Goal: Check status: Check status

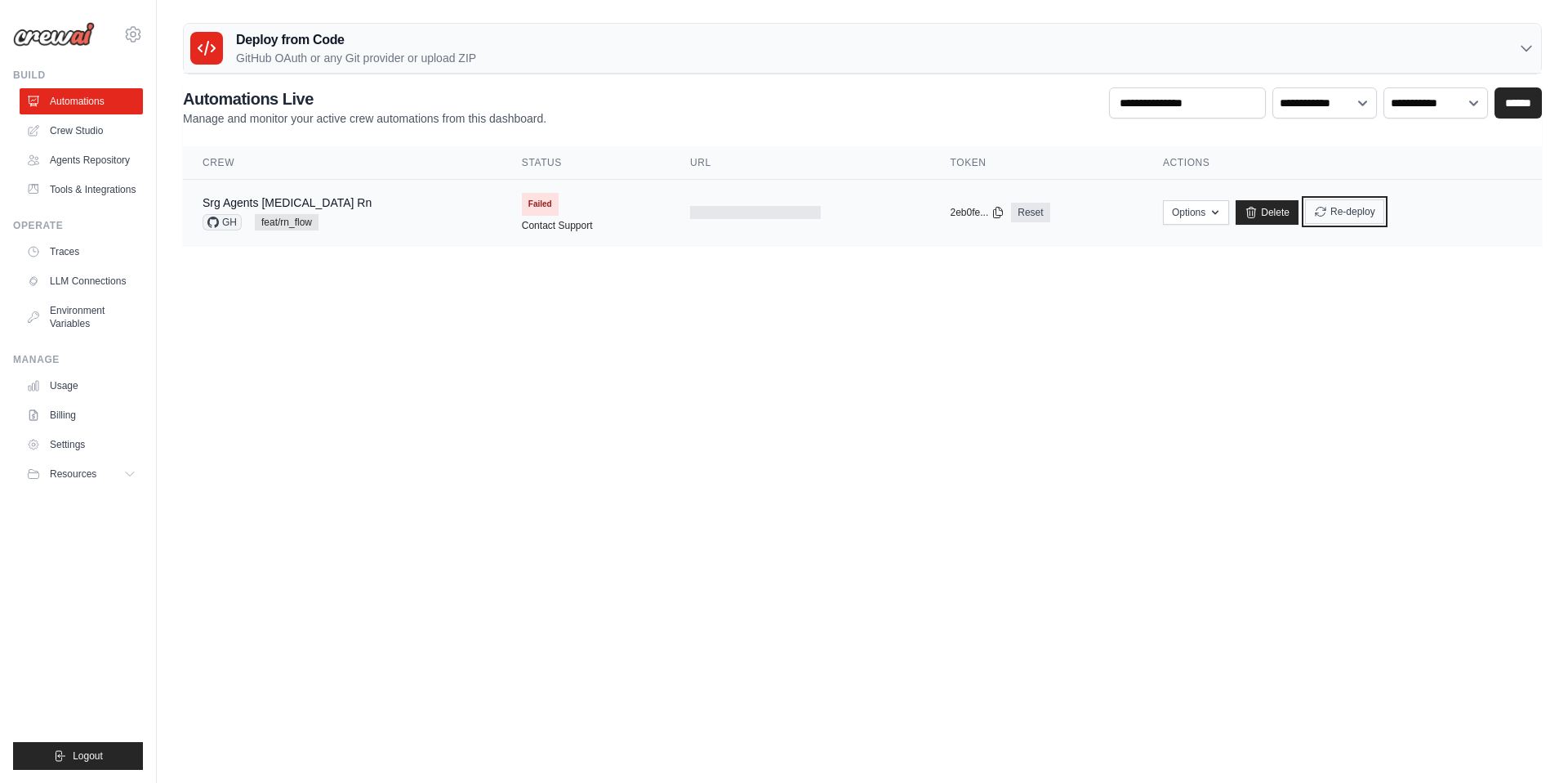
click at [1329, 216] on button "Re-deploy" at bounding box center [1345, 211] width 80 height 25
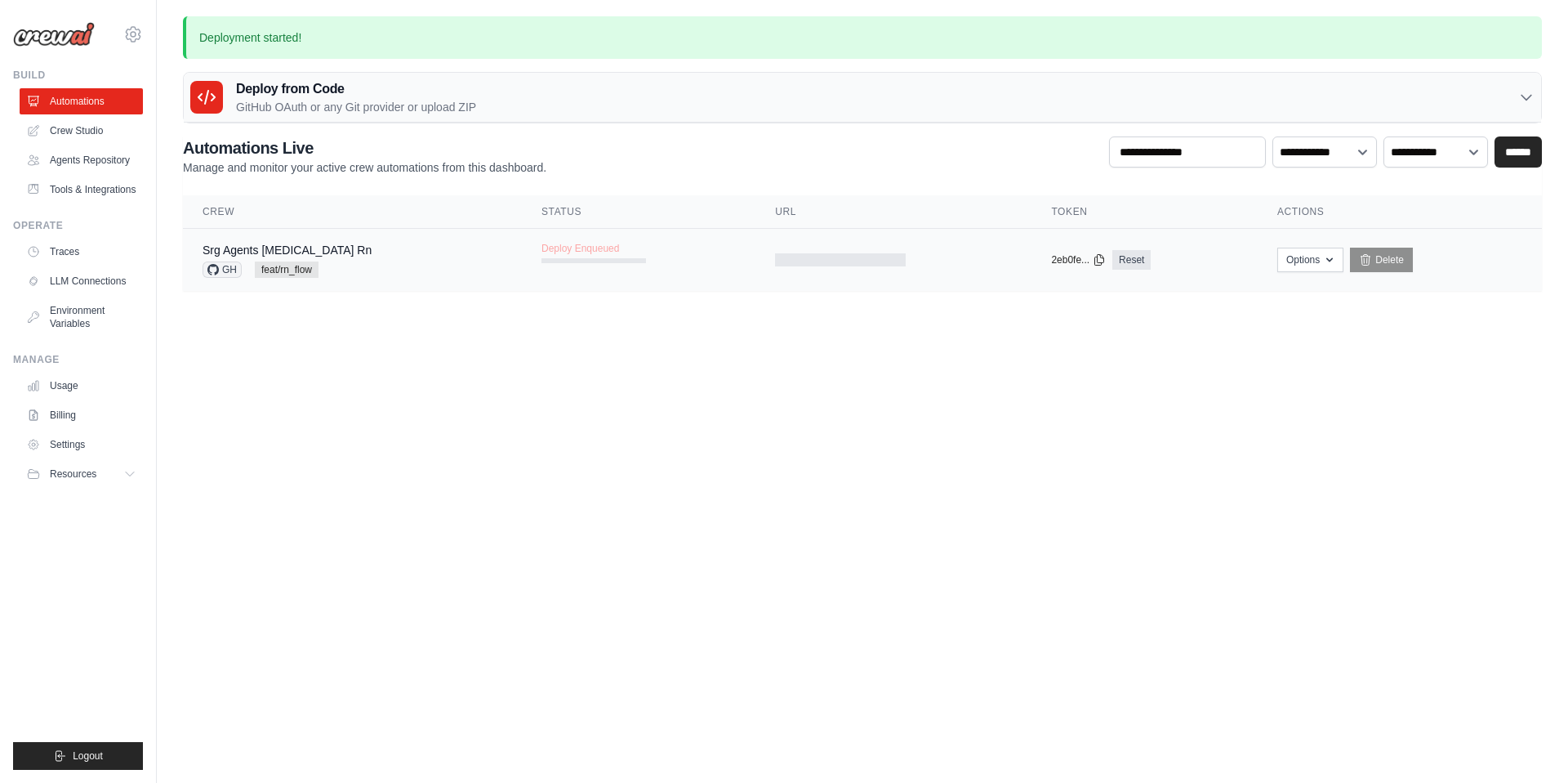
click at [377, 268] on div "Srg Agents [MEDICAL_DATA] Rn GH feat/rn_flow" at bounding box center [352, 260] width 300 height 36
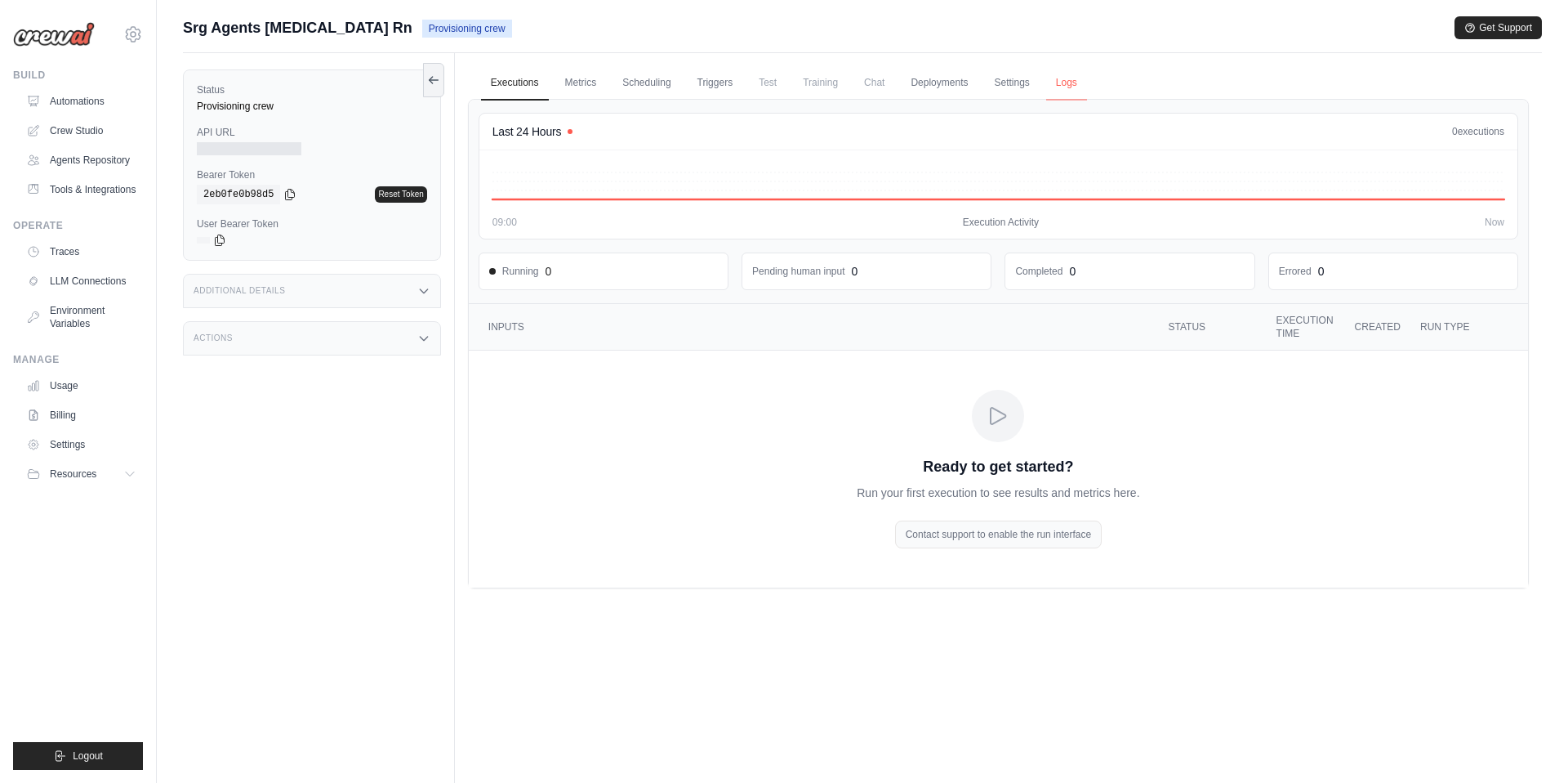
click at [1061, 69] on link "Logs" at bounding box center [1066, 83] width 41 height 35
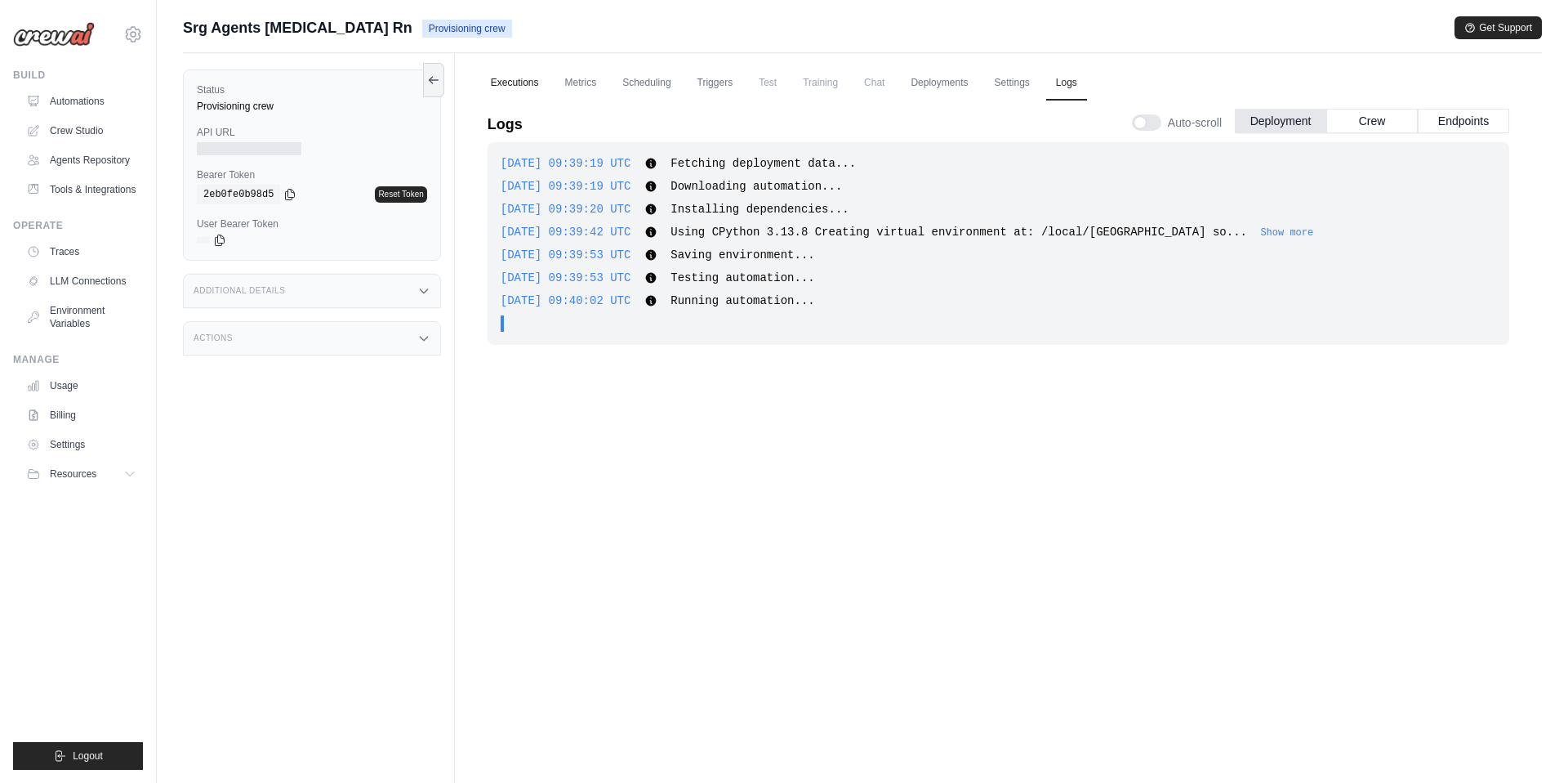
click at [531, 80] on link "Executions" at bounding box center [514, 83] width 68 height 35
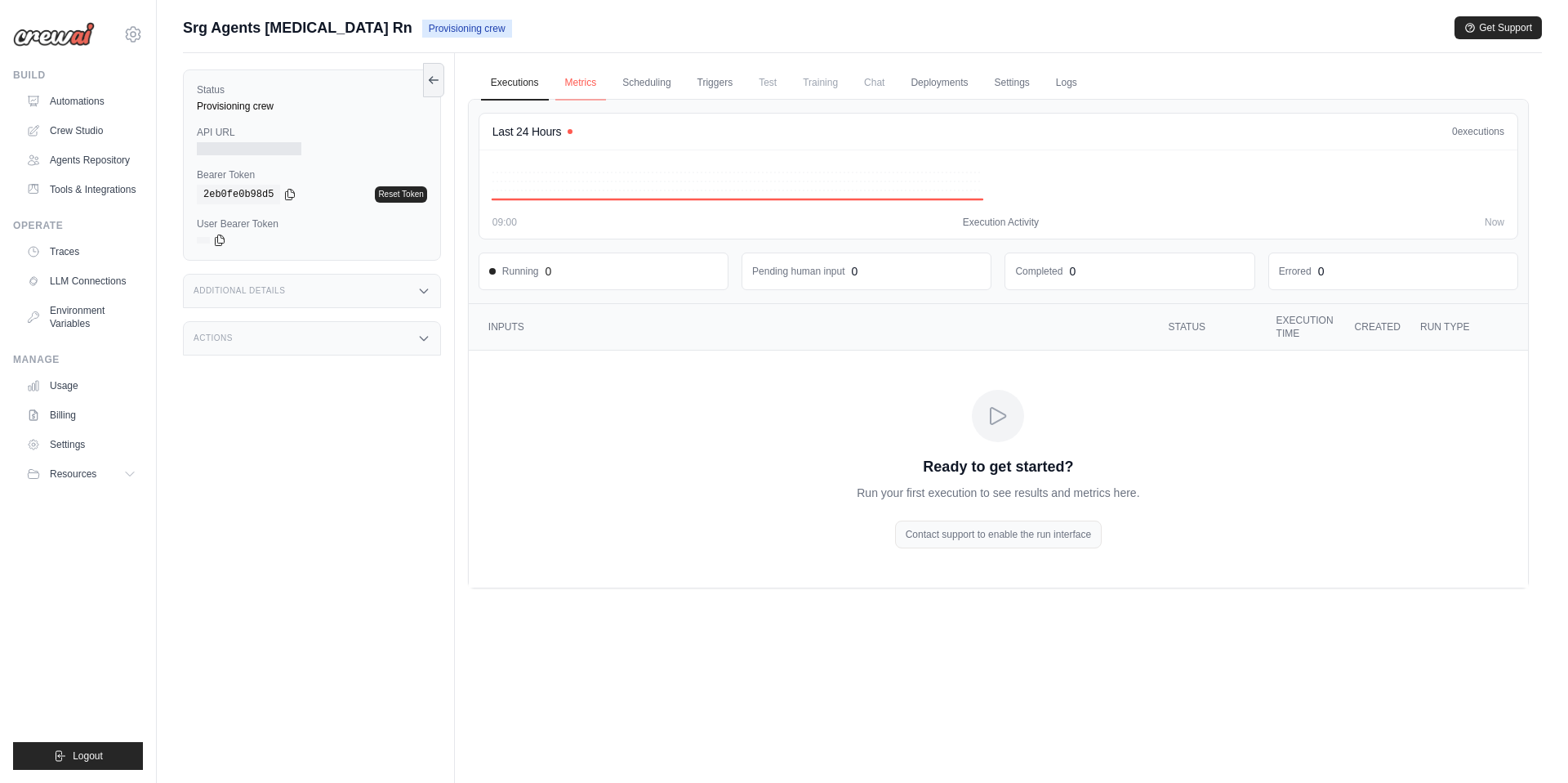
click at [580, 89] on link "Metrics" at bounding box center [580, 83] width 52 height 35
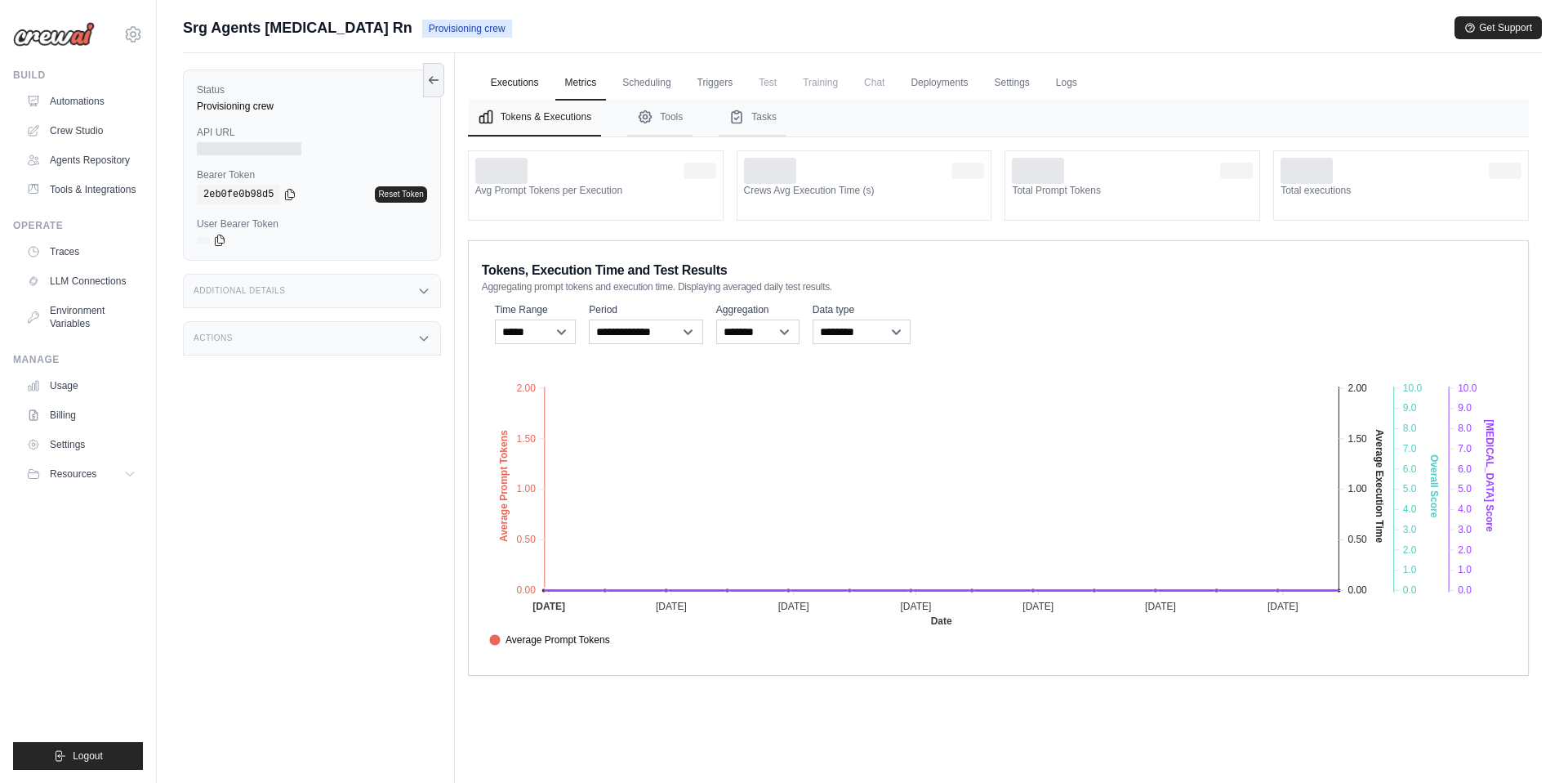
click at [500, 83] on link "Executions" at bounding box center [514, 83] width 68 height 35
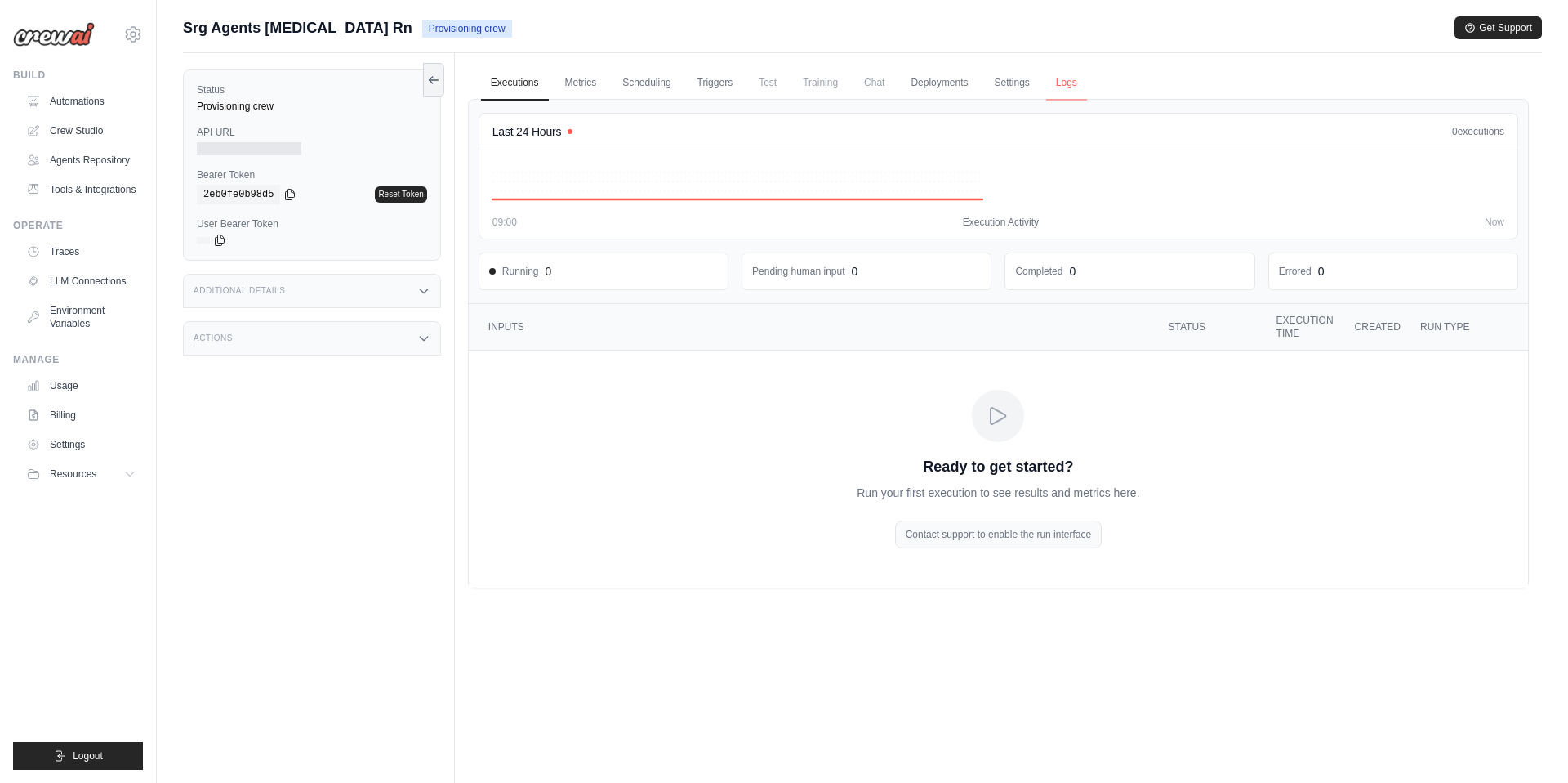
click at [1076, 83] on link "Logs" at bounding box center [1066, 83] width 41 height 35
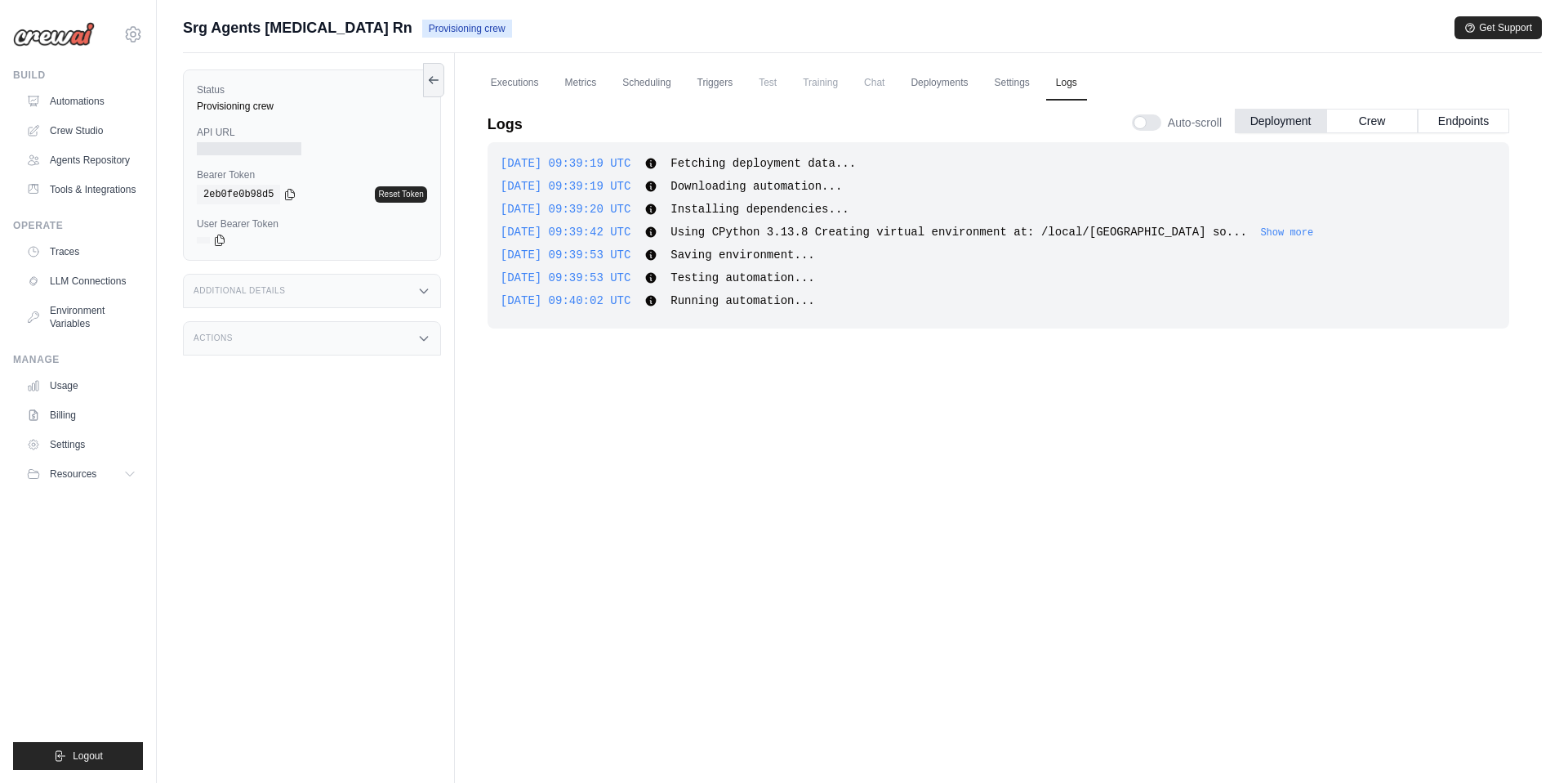
click at [1275, 238] on button "Show more" at bounding box center [1286, 232] width 53 height 13
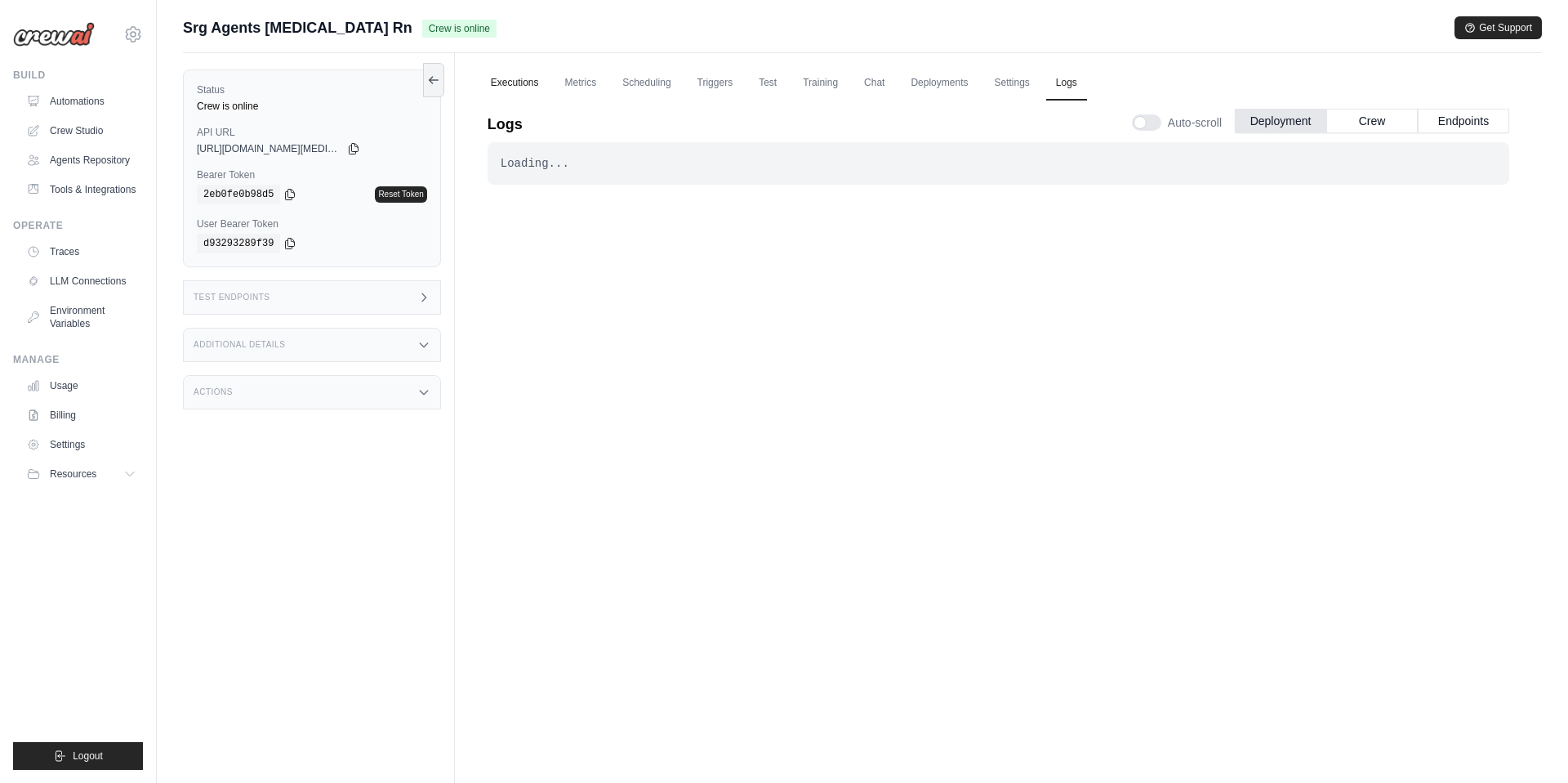
click at [524, 78] on link "Executions" at bounding box center [514, 83] width 68 height 35
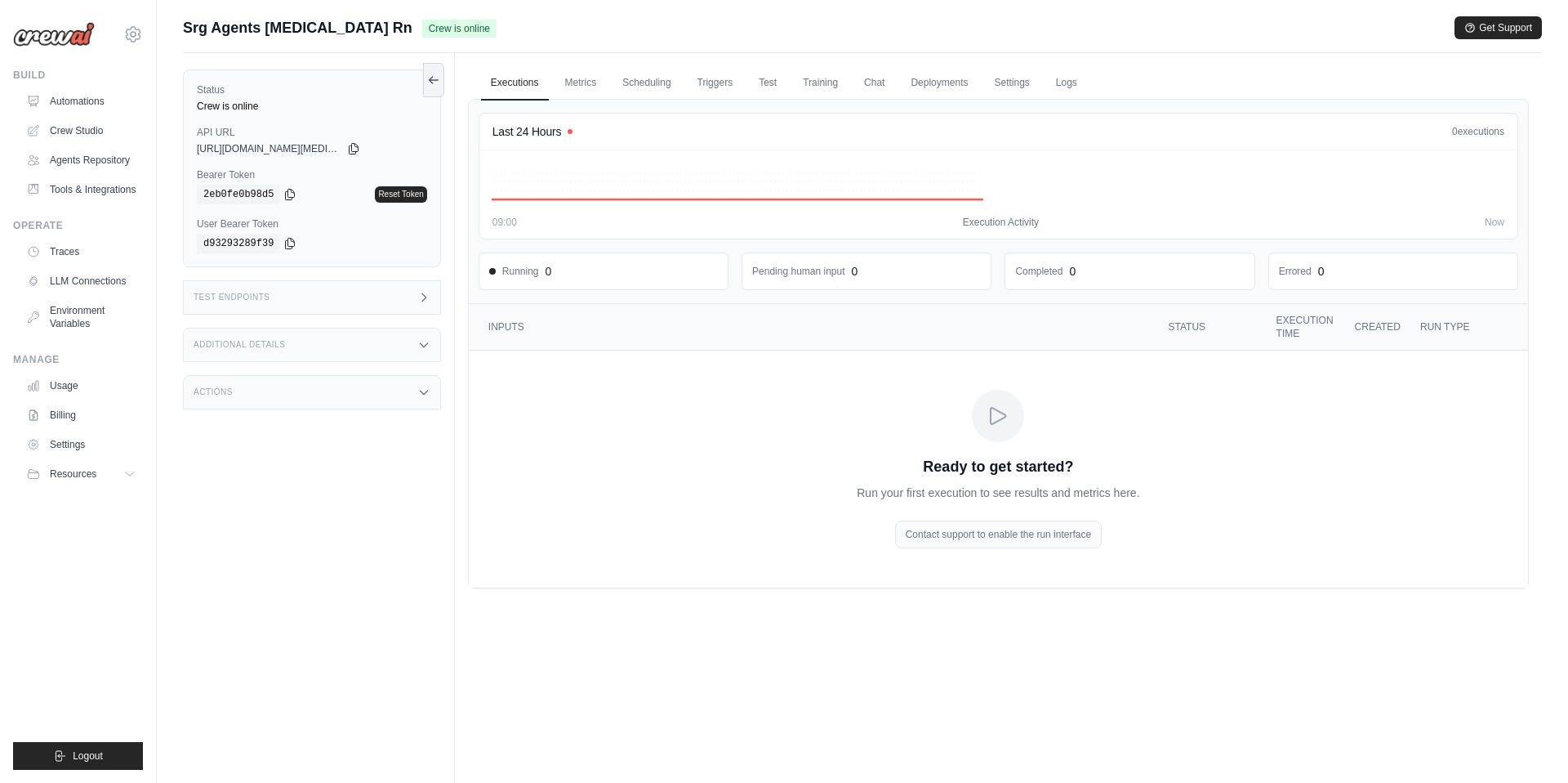
click at [996, 406] on icon "Crew executions table" at bounding box center [998, 416] width 26 height 26
click at [70, 94] on link "Automations" at bounding box center [83, 101] width 124 height 26
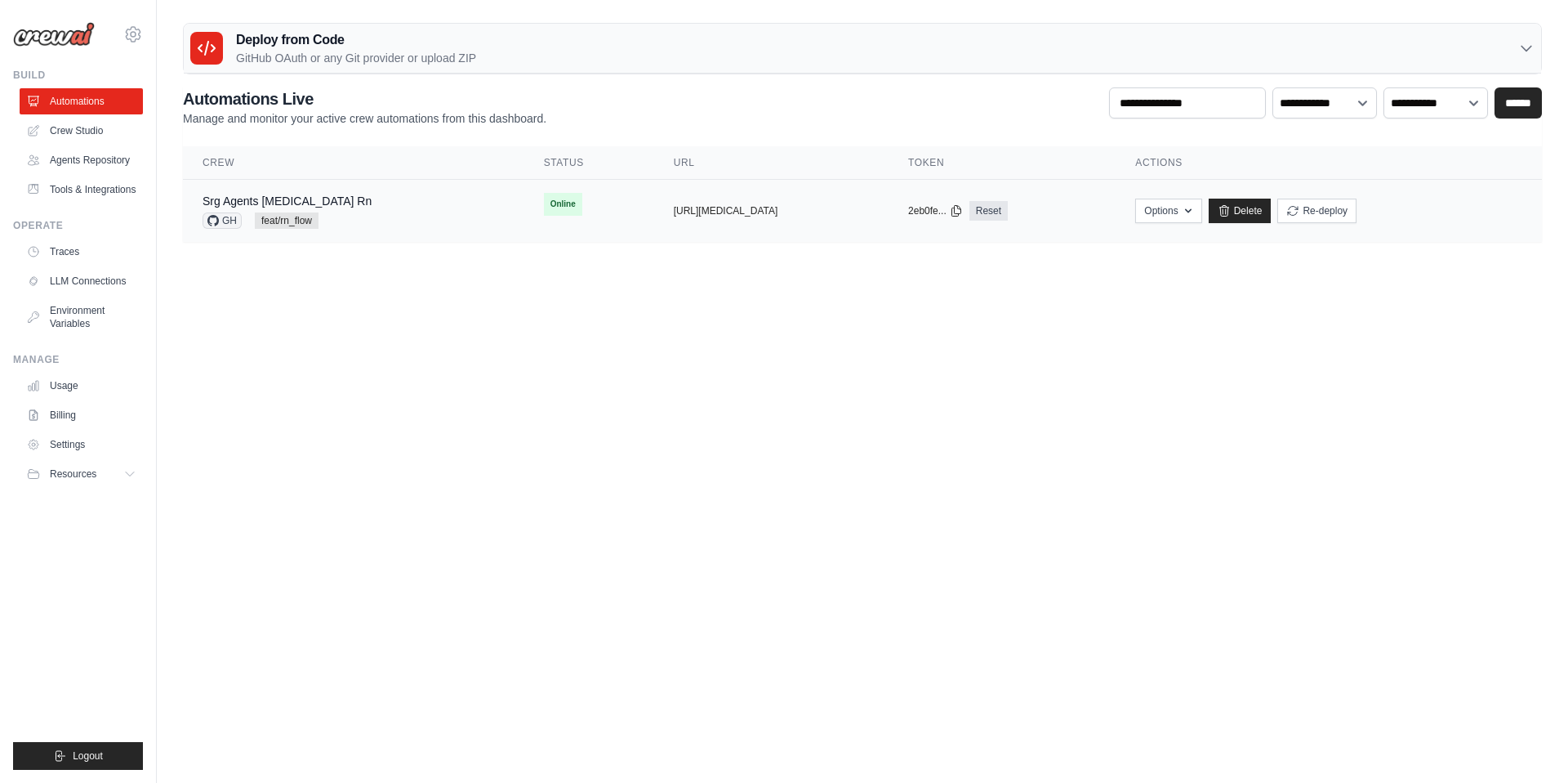
click at [538, 202] on td "Online" at bounding box center [589, 204] width 129 height 49
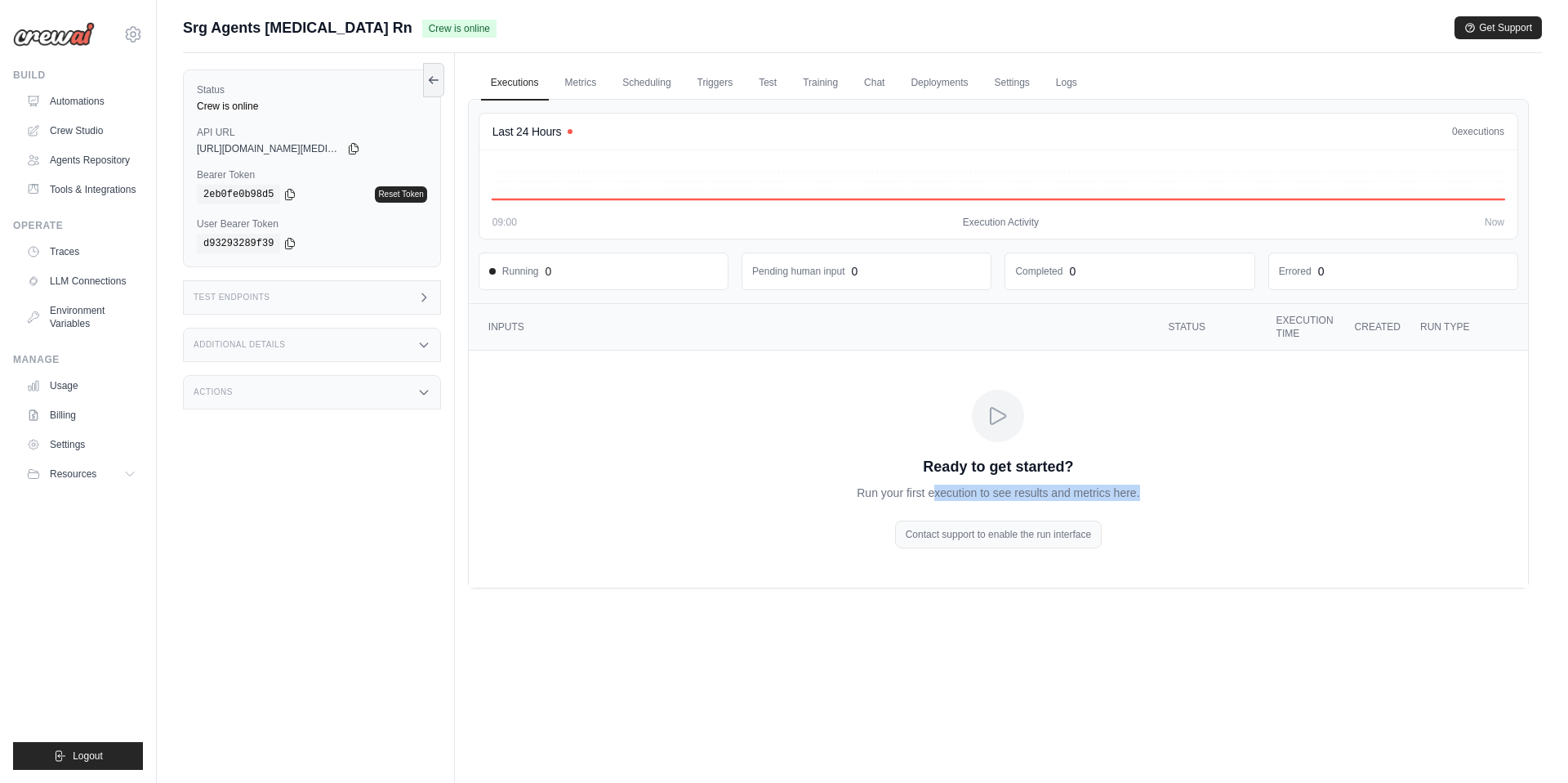
drag, startPoint x: 949, startPoint y: 487, endPoint x: 1187, endPoint y: 488, distance: 238.0
click at [1187, 488] on td "Ready to get started? Run your first execution to see results and metrics here.…" at bounding box center [999, 469] width 1059 height 237
drag, startPoint x: 866, startPoint y: 483, endPoint x: 1129, endPoint y: 490, distance: 263.1
click at [1129, 490] on div "Ready to get started? Run your first execution to see results and metrics here.…" at bounding box center [998, 468] width 366 height 158
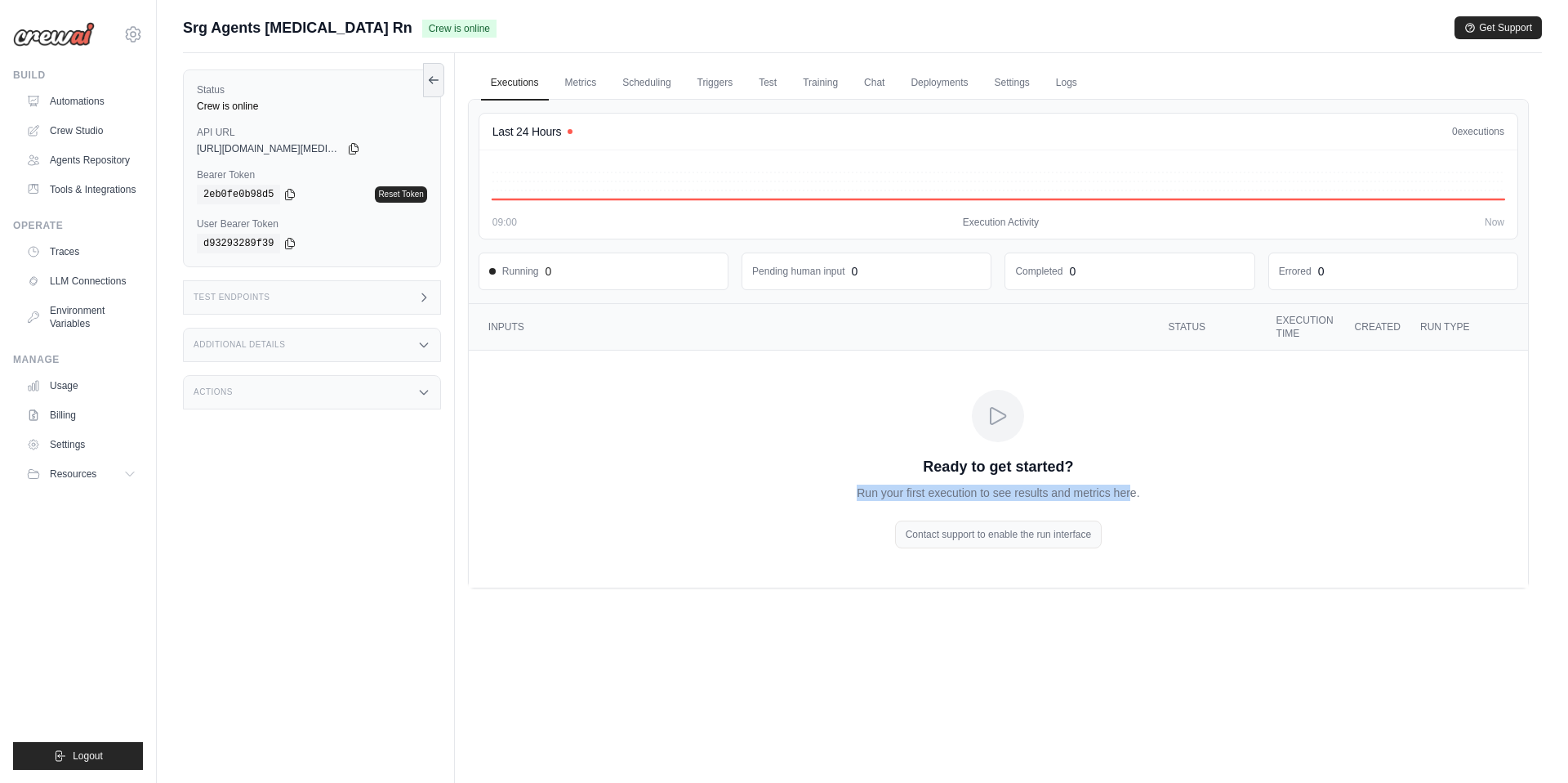
click at [1129, 490] on p "Run your first execution to see results and metrics here." at bounding box center [998, 492] width 283 height 16
drag, startPoint x: 884, startPoint y: 492, endPoint x: 1157, endPoint y: 496, distance: 273.0
click at [1157, 496] on div "Ready to get started? Run your first execution to see results and metrics here.…" at bounding box center [998, 468] width 366 height 158
click at [583, 96] on link "Metrics" at bounding box center [580, 83] width 52 height 35
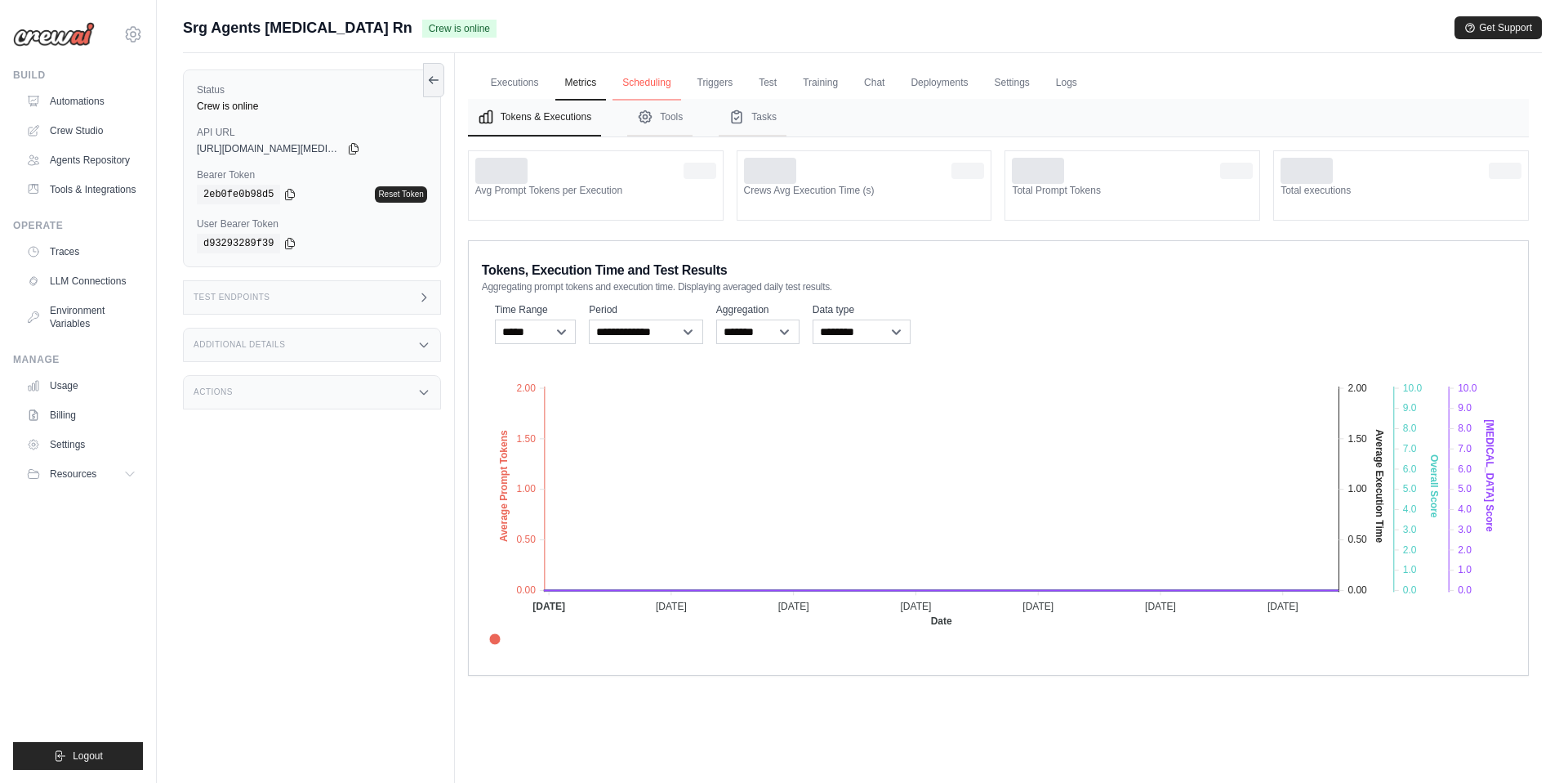
click at [661, 85] on link "Scheduling" at bounding box center [646, 83] width 68 height 35
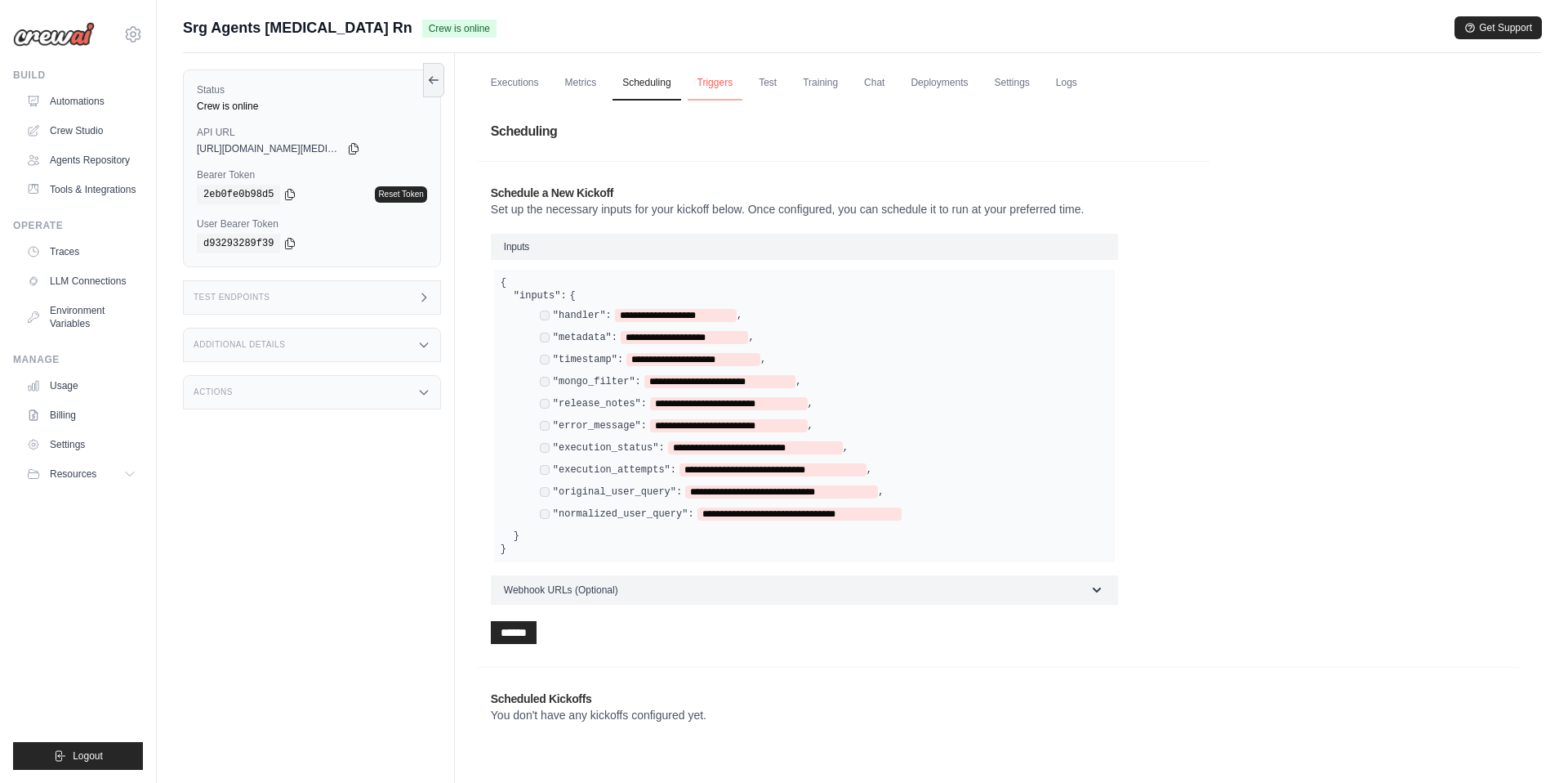
click at [739, 86] on link "Triggers" at bounding box center [716, 83] width 56 height 35
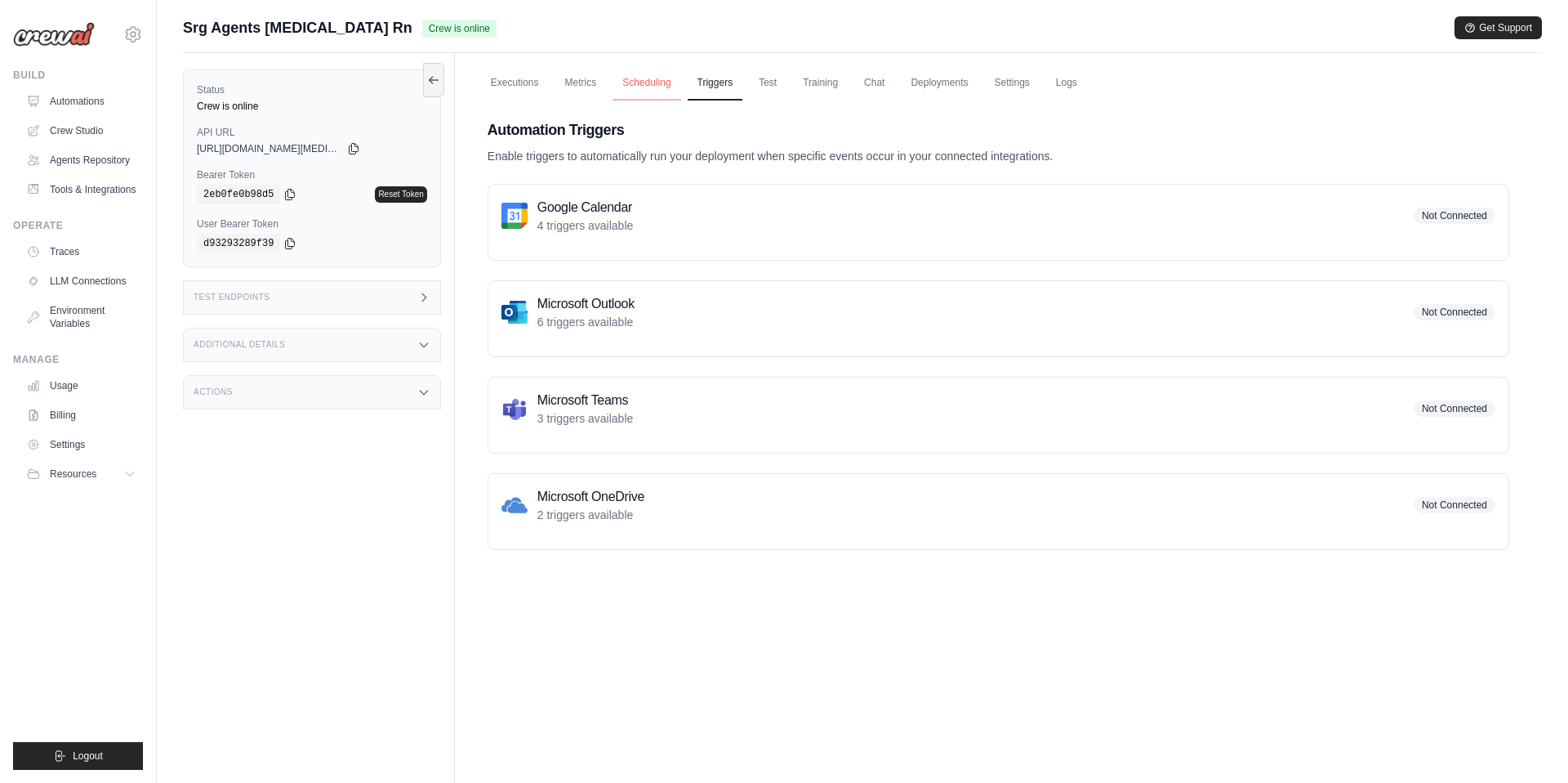
click at [630, 85] on link "Scheduling" at bounding box center [646, 83] width 68 height 35
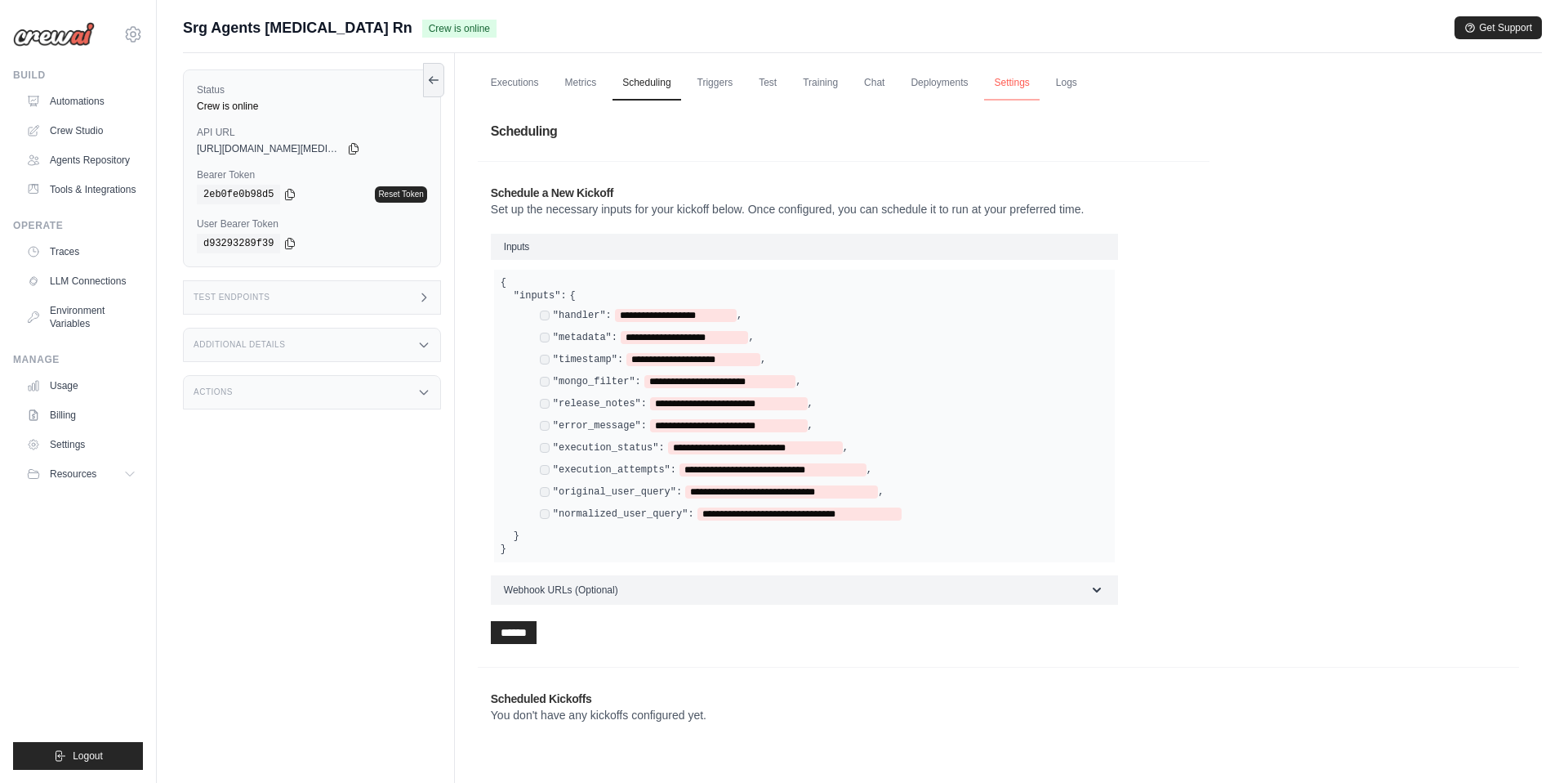
click at [1008, 90] on link "Settings" at bounding box center [1011, 83] width 55 height 35
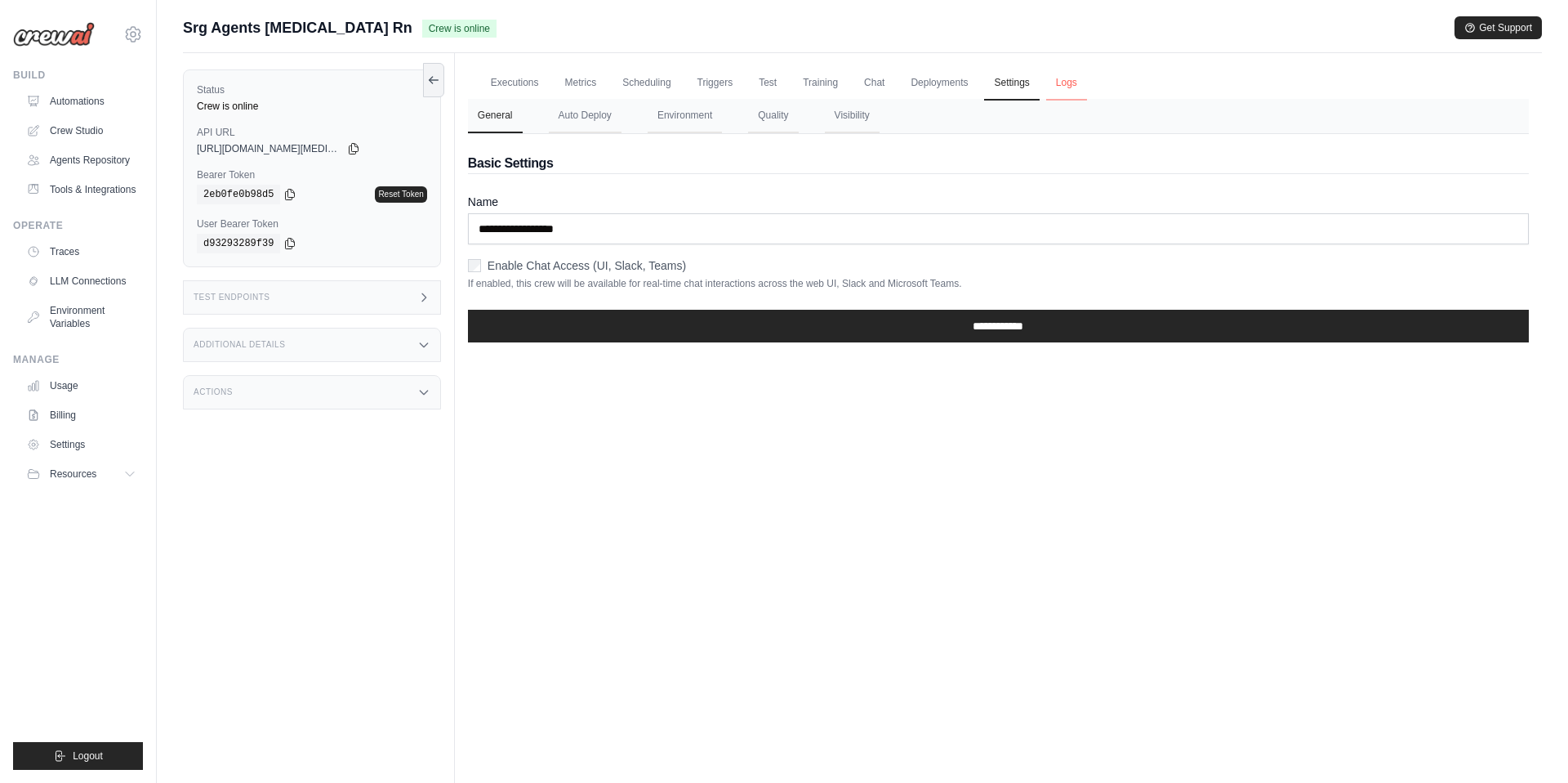
click at [1046, 93] on link "Logs" at bounding box center [1066, 83] width 41 height 35
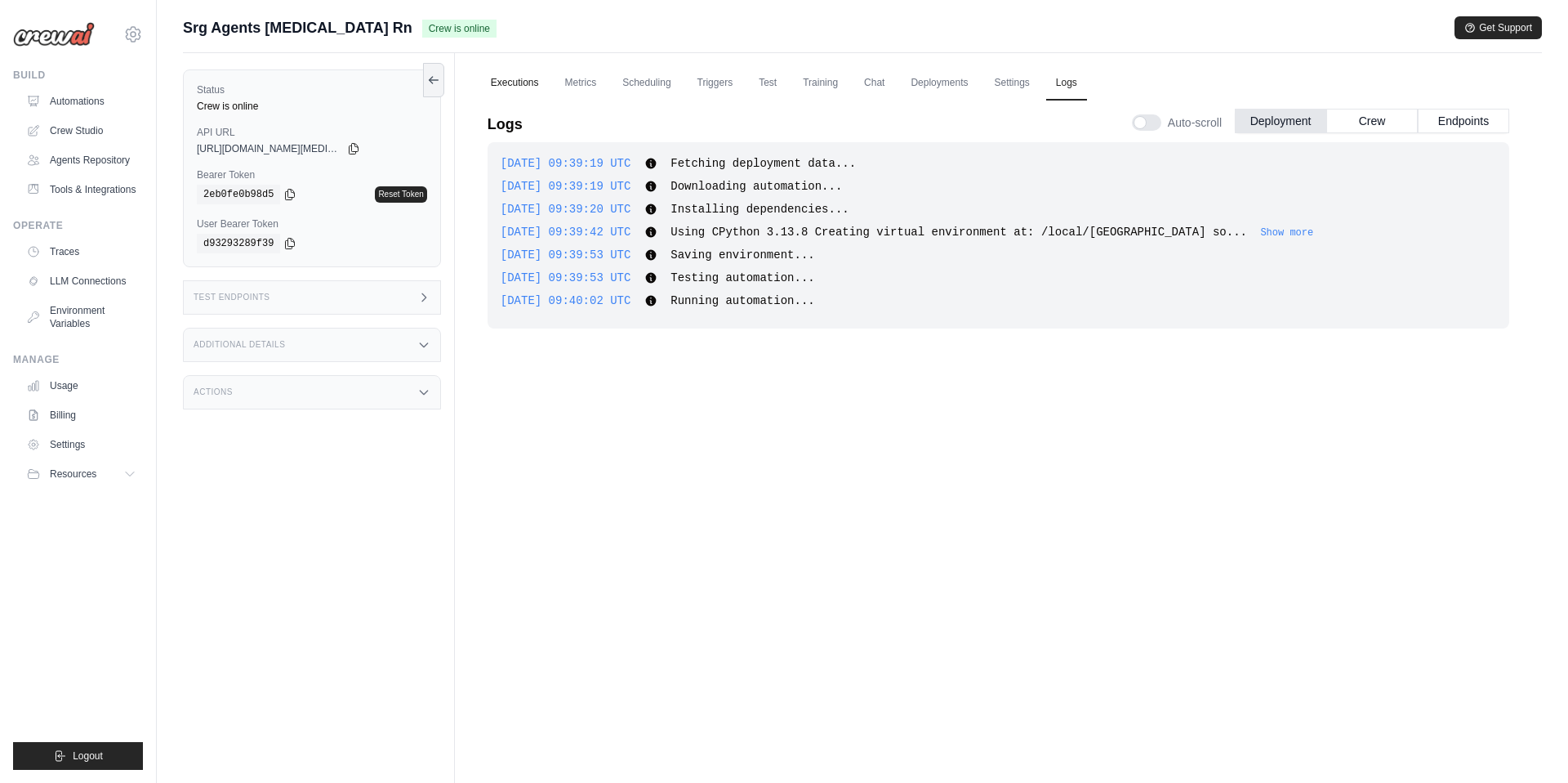
click at [532, 92] on link "Executions" at bounding box center [514, 83] width 68 height 35
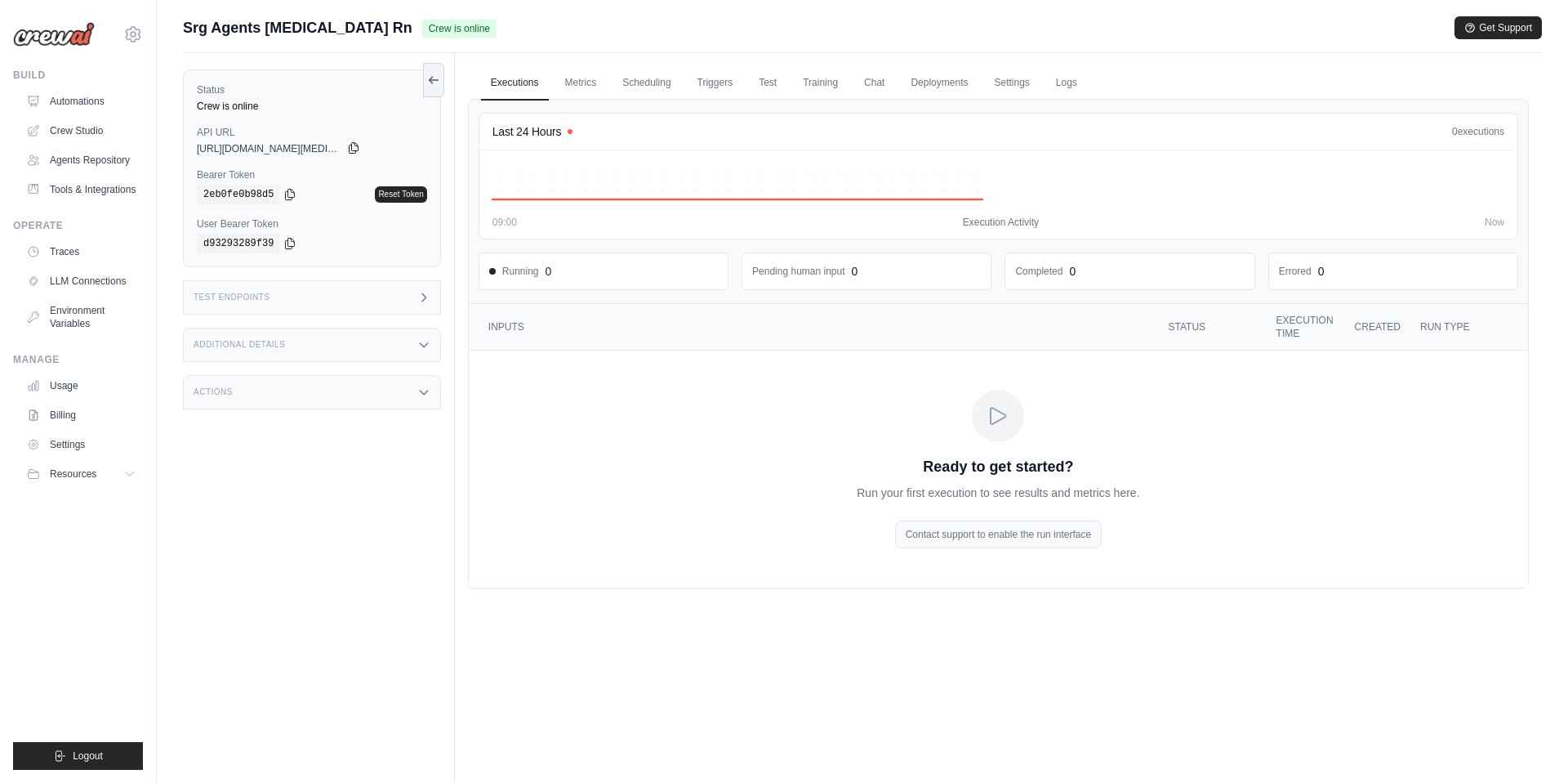
click at [354, 144] on icon at bounding box center [353, 147] width 13 height 13
click at [291, 197] on icon at bounding box center [289, 193] width 13 height 13
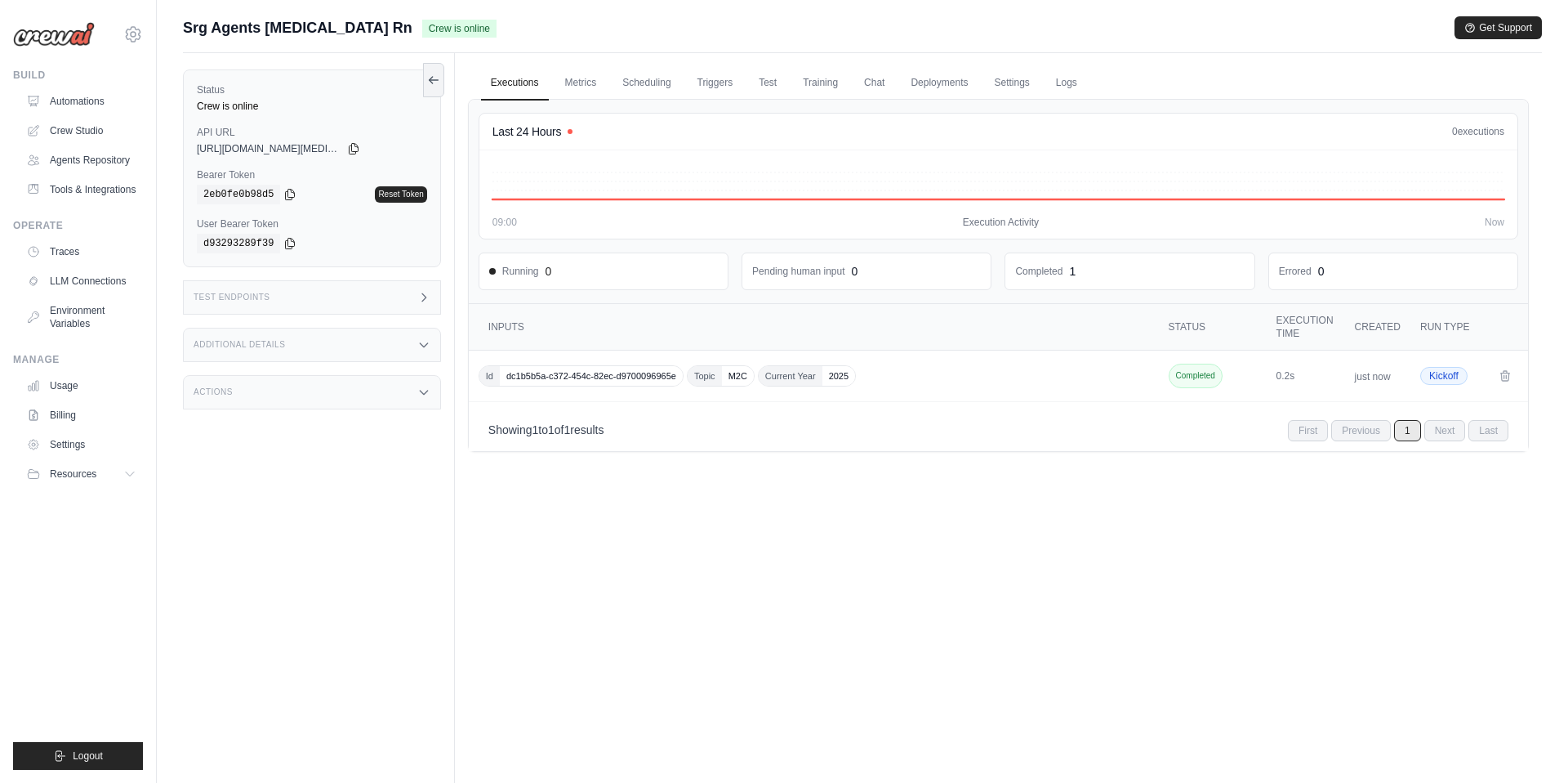
click at [481, 84] on link "Executions" at bounding box center [514, 83] width 68 height 35
click at [934, 383] on div "Id dc1b5b5a-c372-454c-82ec-d9700096965e Topic M2C Current Year [DATE]" at bounding box center [816, 375] width 674 height 21
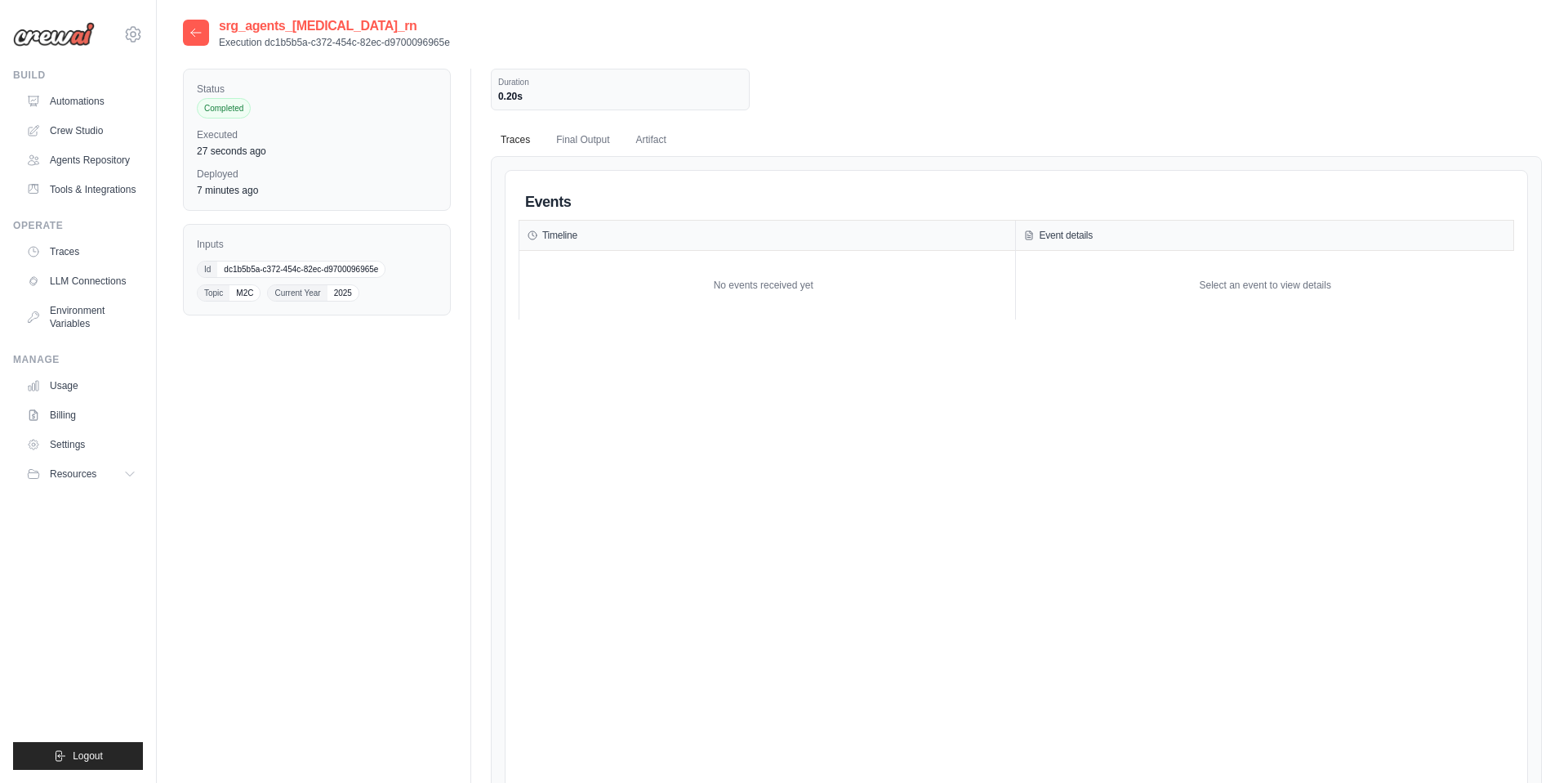
click at [544, 376] on div "Events Timeline No events received yet Event details Select an event to view de…" at bounding box center [1016, 575] width 996 height 783
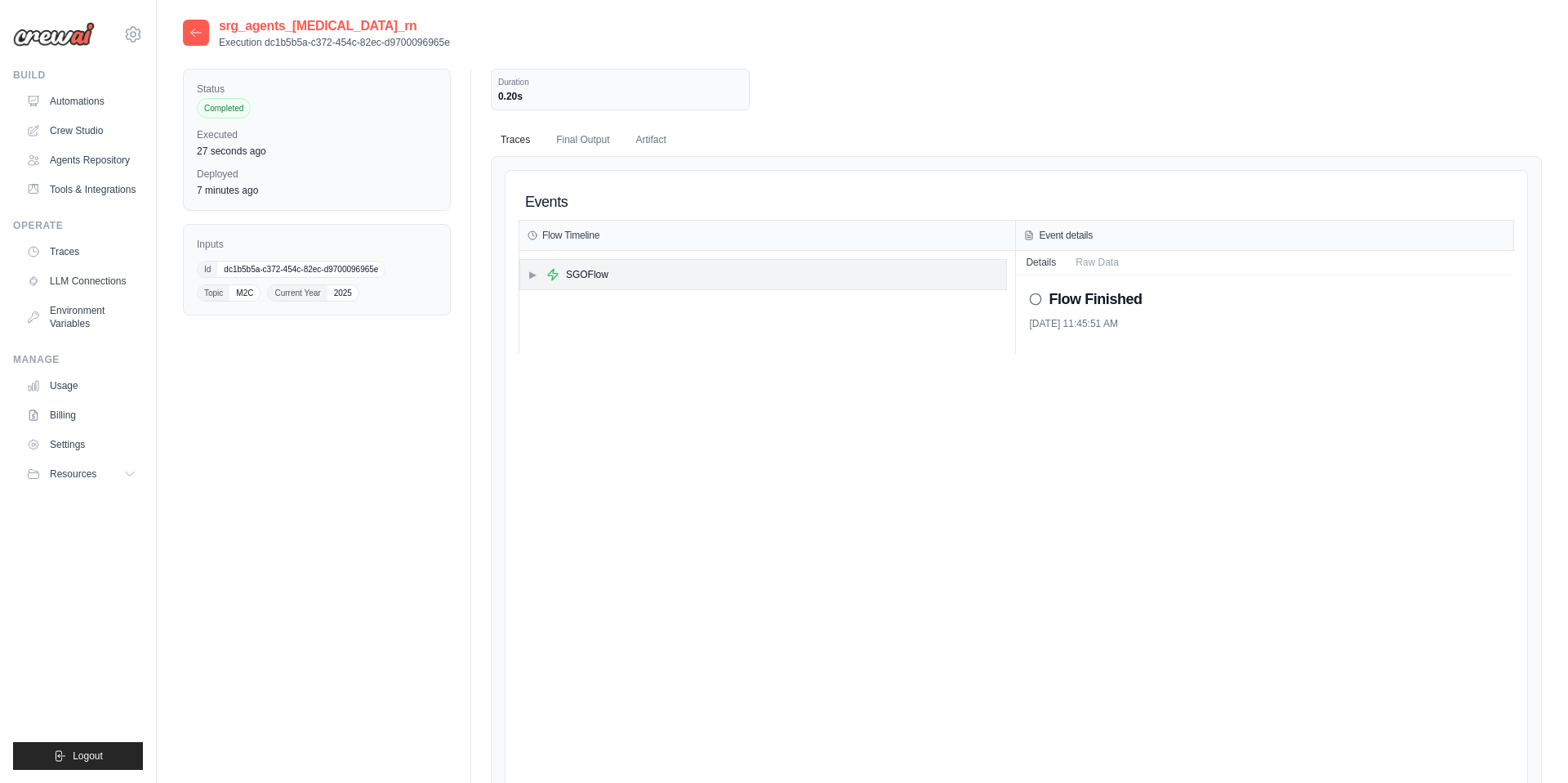
click at [702, 273] on div "▶ SGOFlow" at bounding box center [763, 274] width 487 height 30
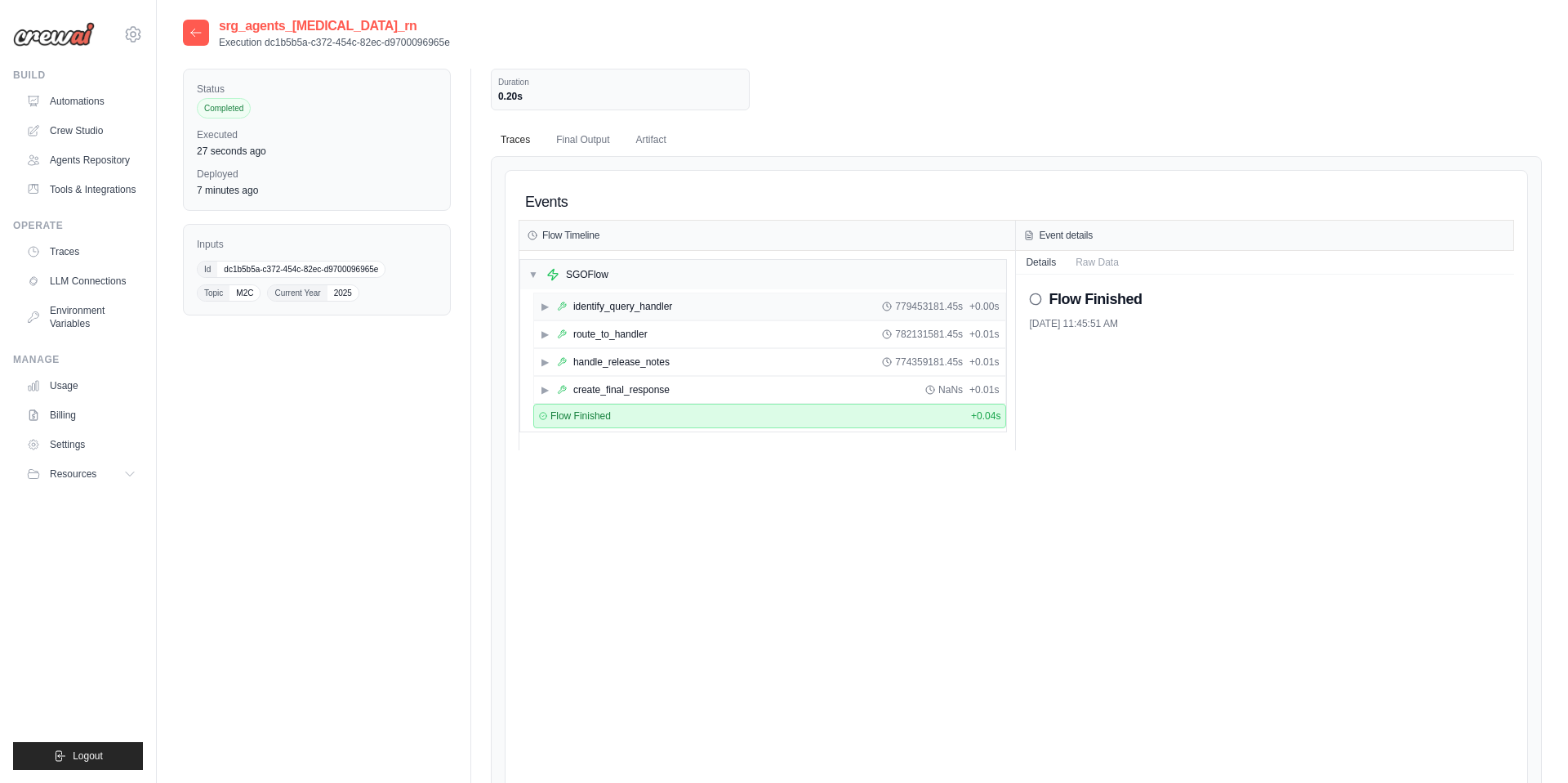
click at [696, 306] on div "▶ identify_query_handler 779453181.45s + 0.00s" at bounding box center [770, 306] width 472 height 26
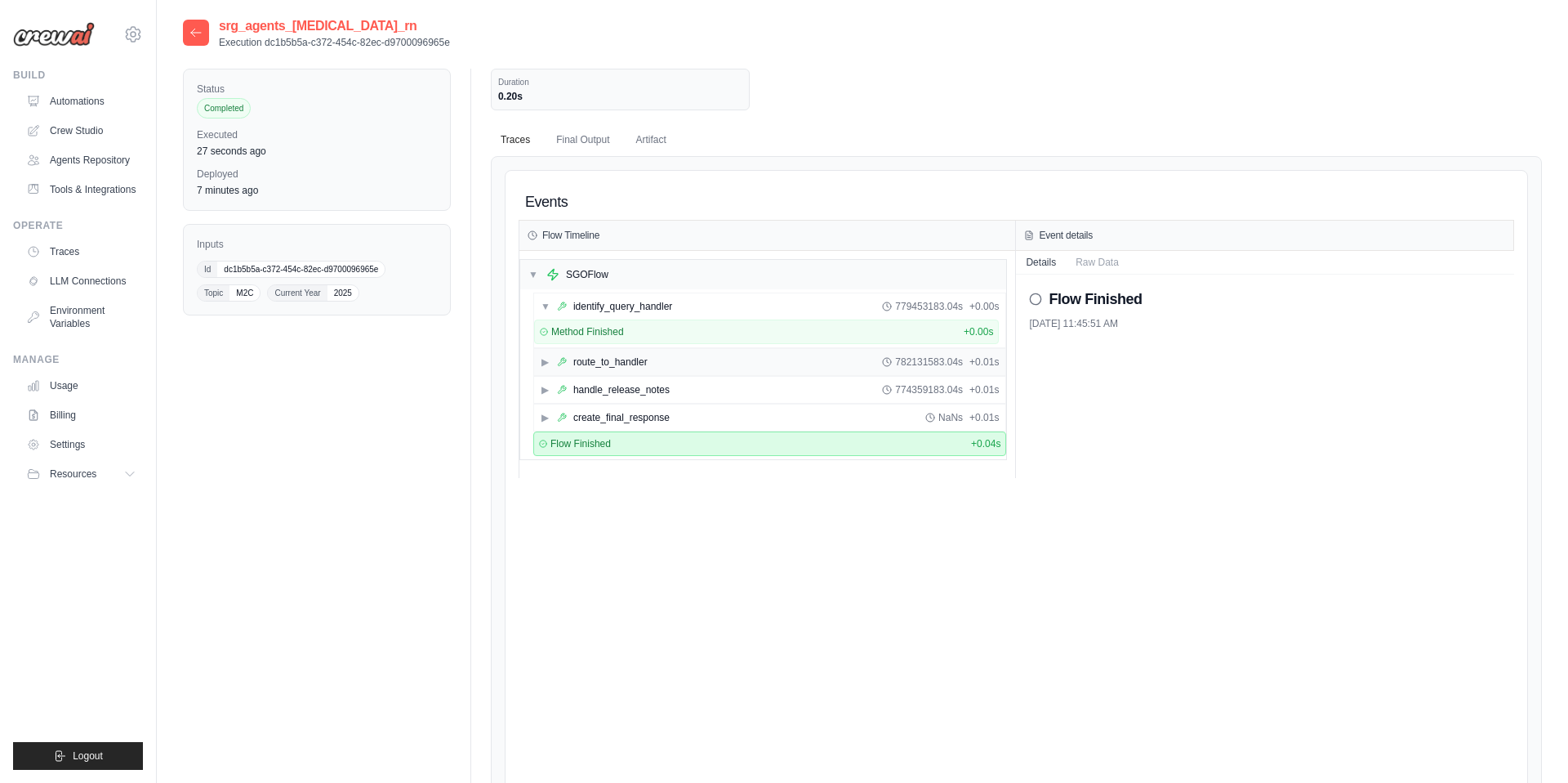
click at [680, 357] on div "▶ route_to_handler 782131583.04s + 0.01s" at bounding box center [770, 361] width 472 height 26
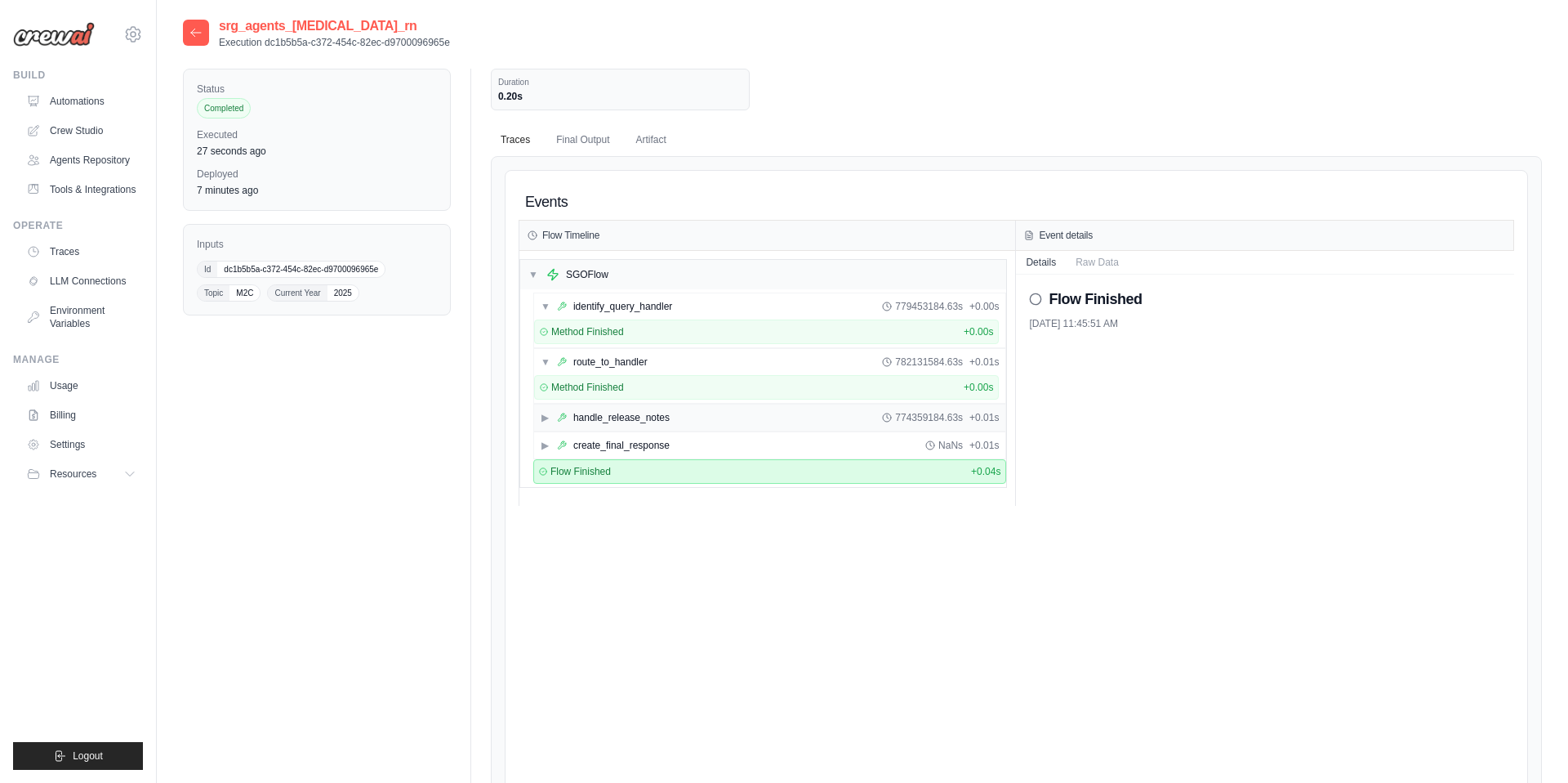
click at [684, 411] on div "▶ handle_release_notes 774359184.63s + 0.01s" at bounding box center [770, 417] width 472 height 26
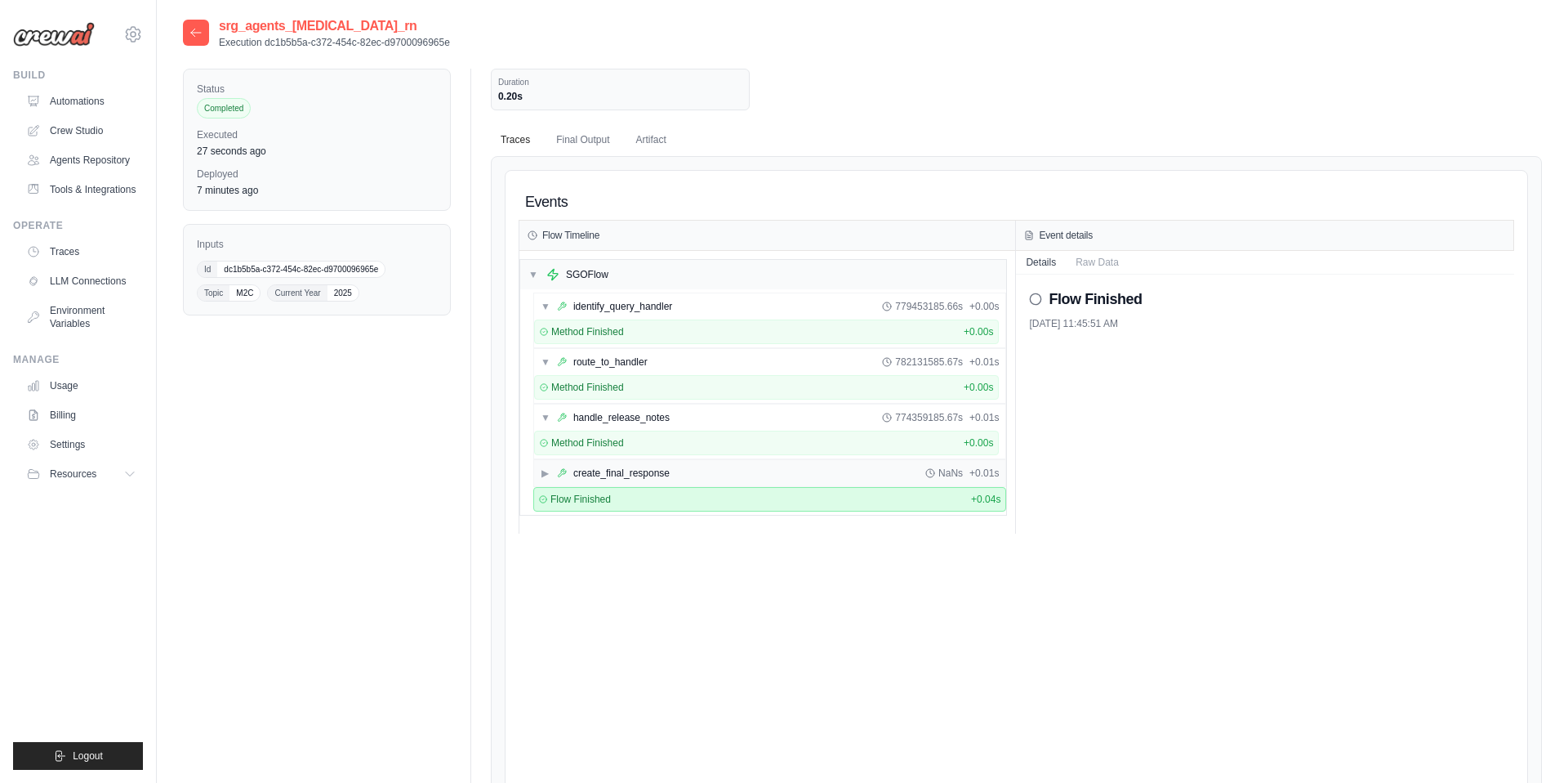
click at [691, 468] on div "▶ create_final_response NaNs + 0.01s" at bounding box center [770, 472] width 472 height 26
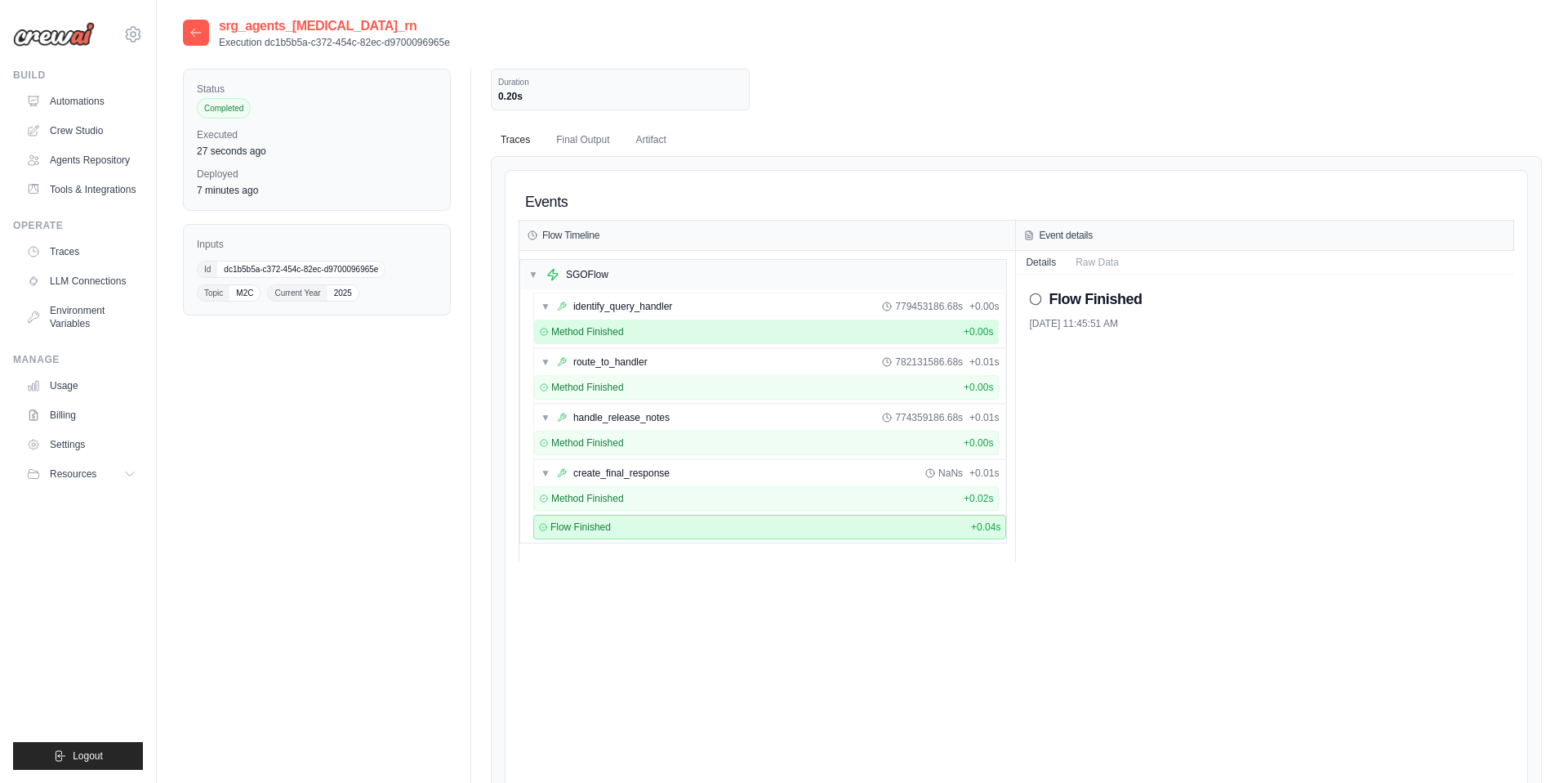
click at [580, 333] on span "Method Finished" at bounding box center [587, 331] width 73 height 13
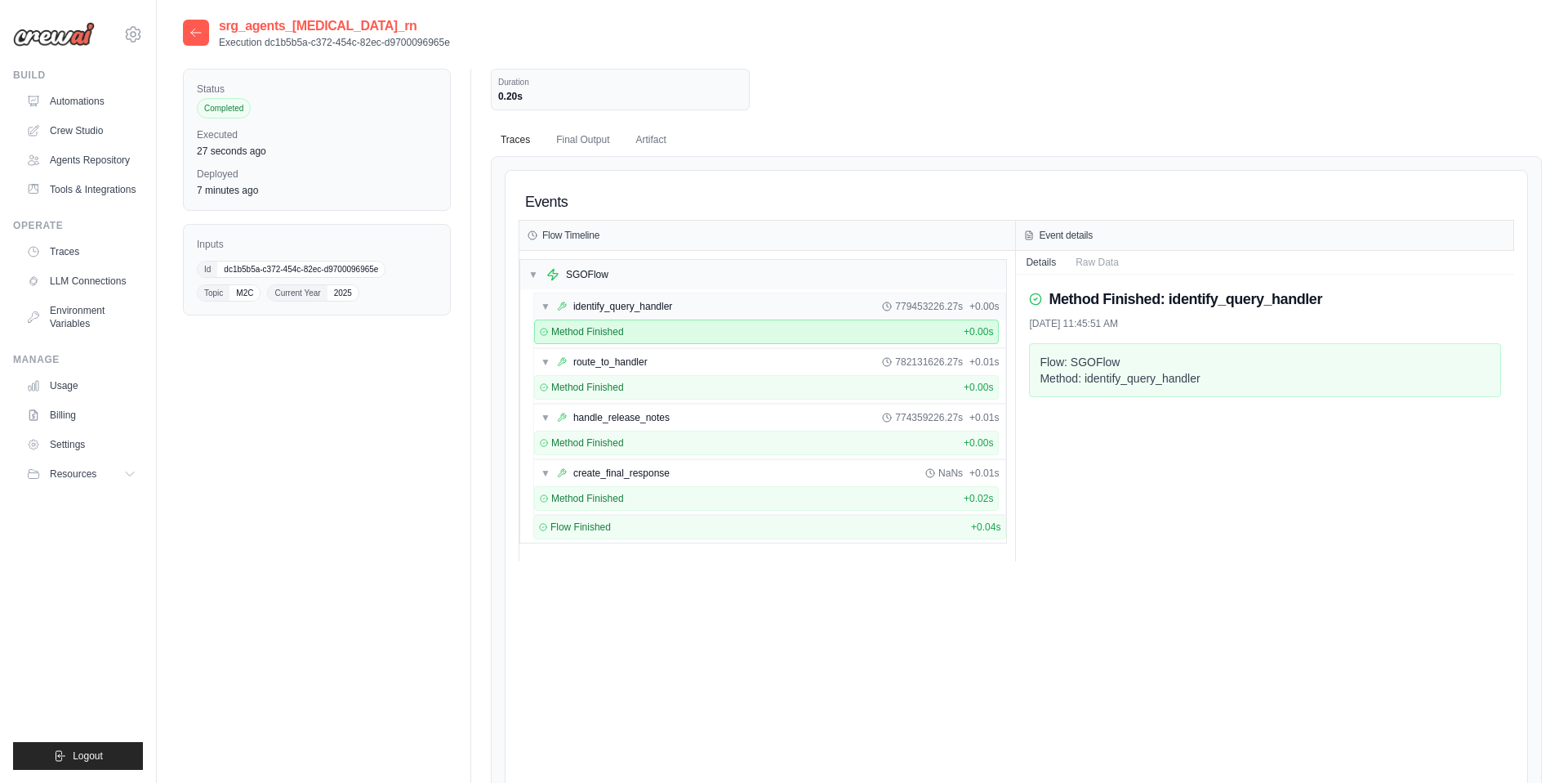
click at [595, 312] on div "identify_query_handler" at bounding box center [623, 306] width 99 height 13
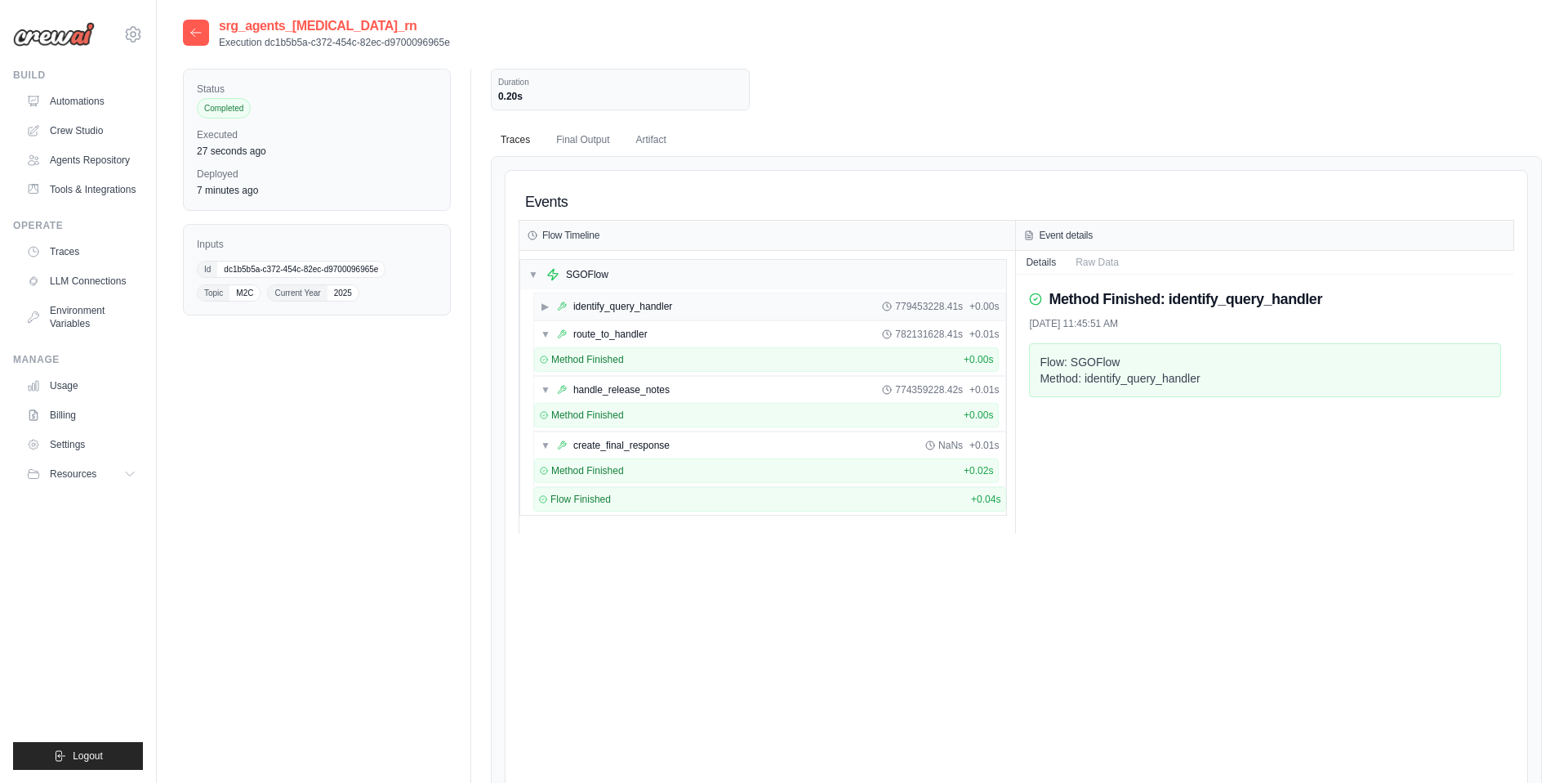
click at [595, 312] on div "identify_query_handler" at bounding box center [623, 306] width 99 height 13
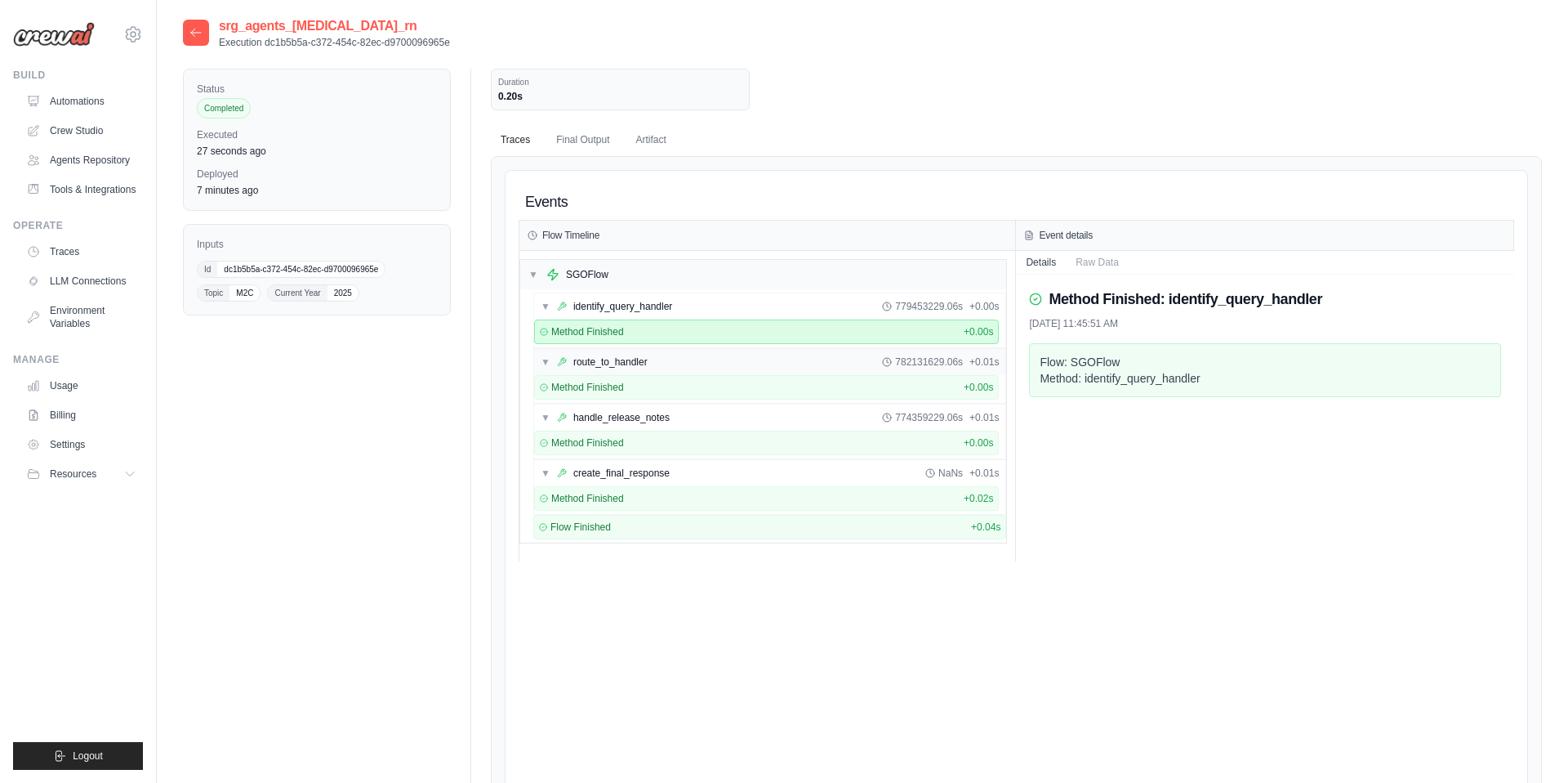
click at [593, 363] on div "route_to_handler" at bounding box center [611, 361] width 74 height 13
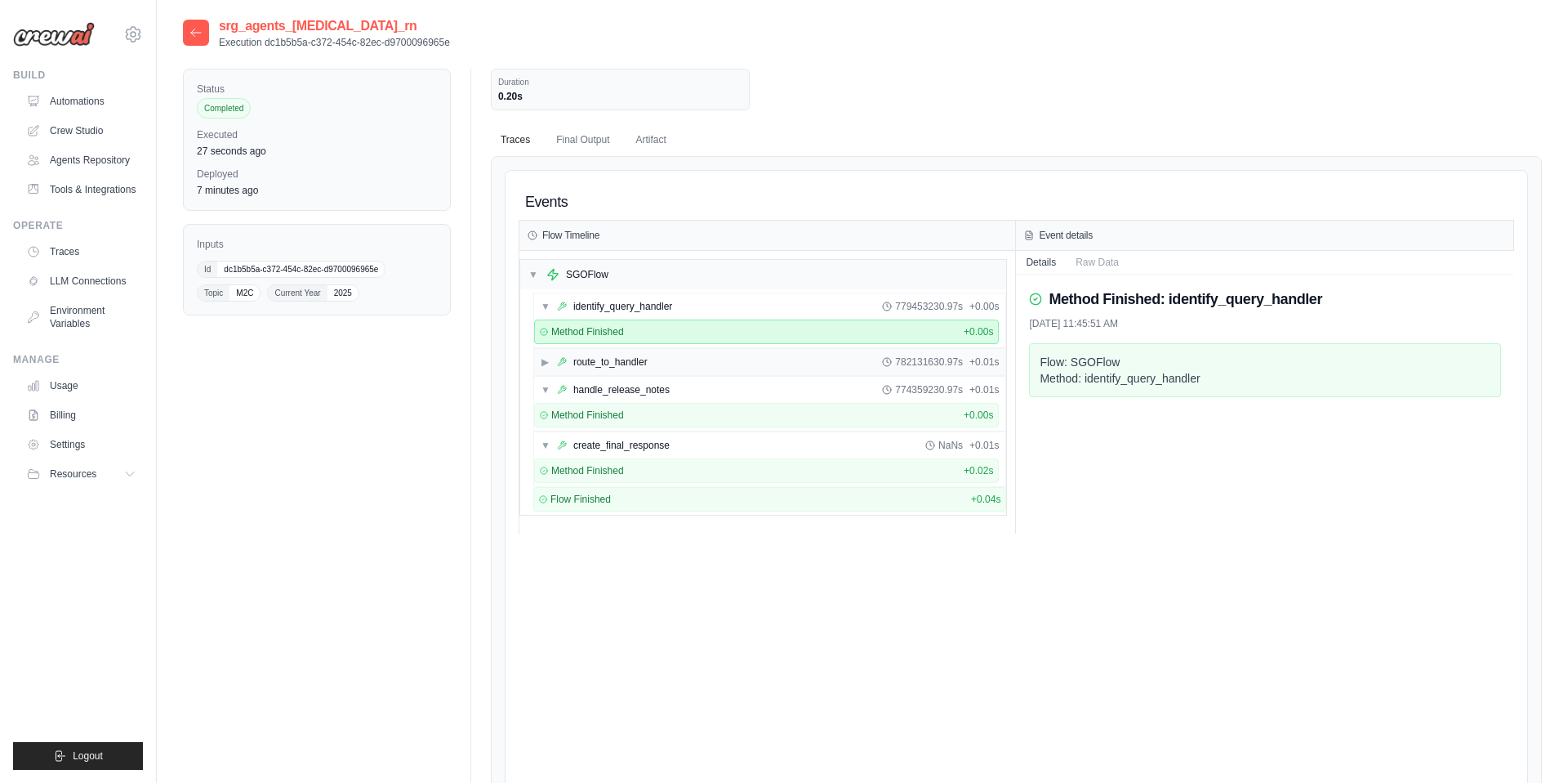
click at [593, 363] on div "route_to_handler" at bounding box center [611, 361] width 74 height 13
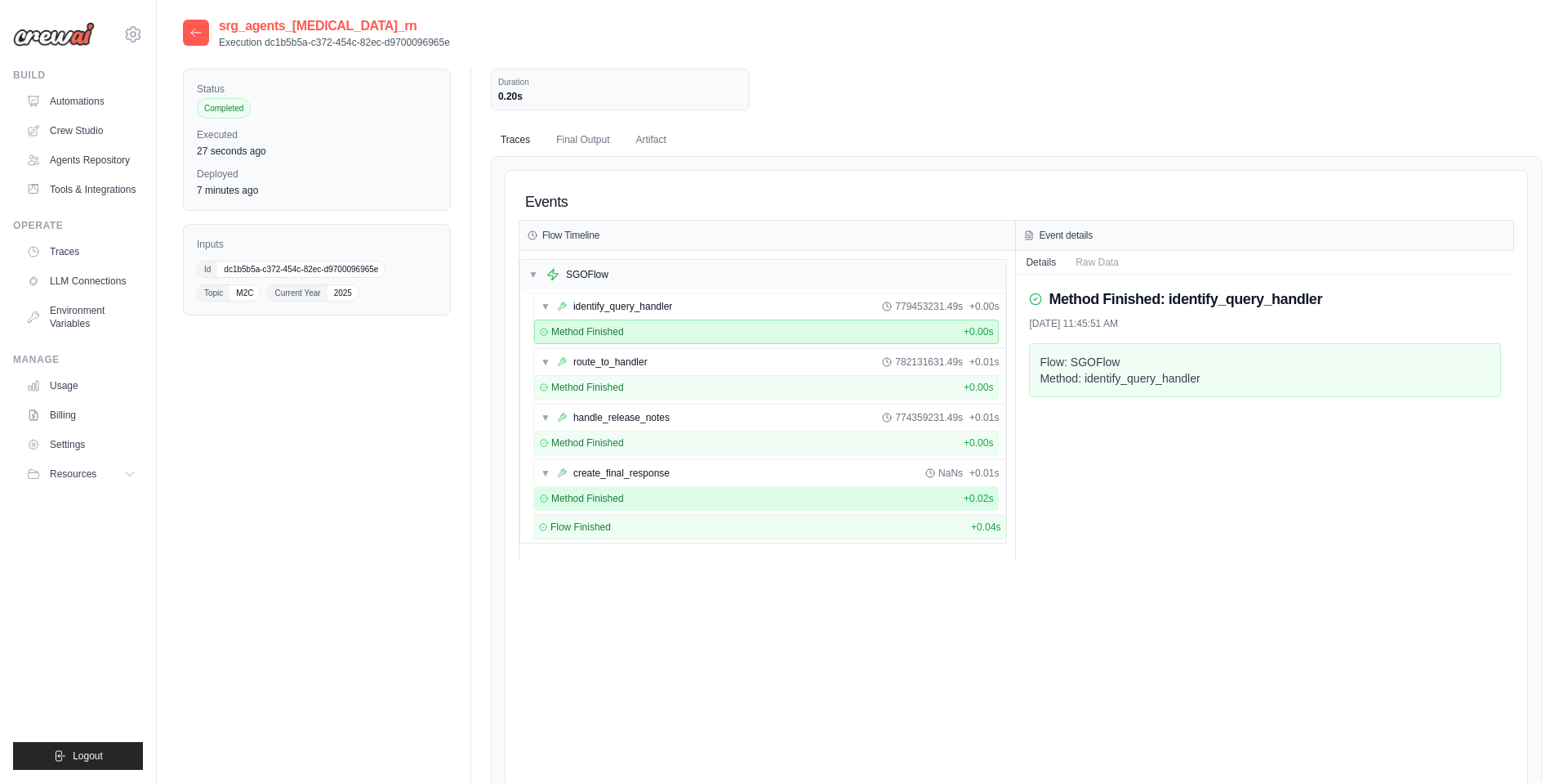
click at [593, 496] on span "Method Finished" at bounding box center [587, 498] width 73 height 13
click at [597, 490] on div "Method Finished + 0.02s" at bounding box center [767, 498] width 465 height 25
click at [602, 479] on div "create_final_response" at bounding box center [622, 472] width 96 height 13
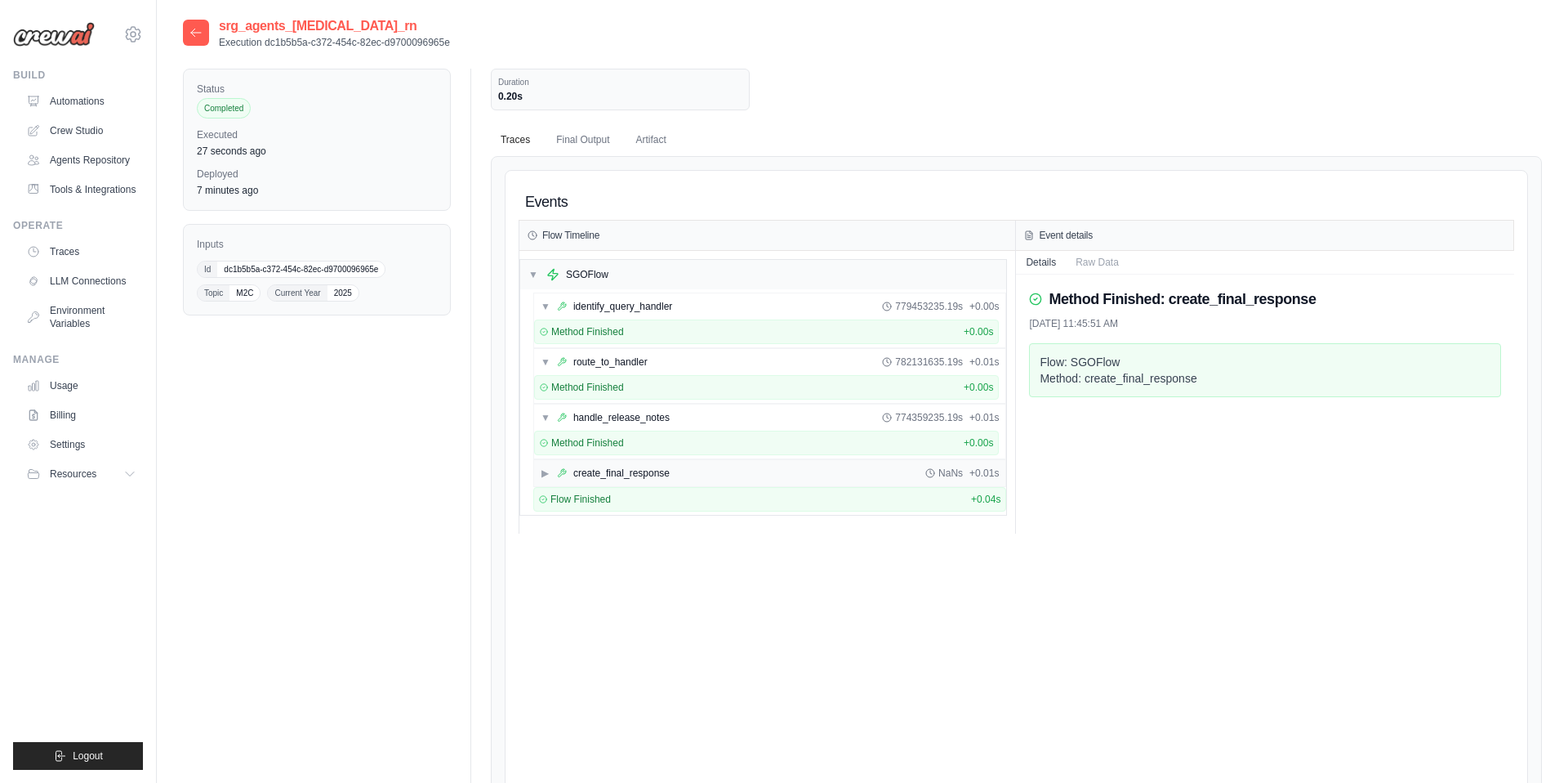
click at [602, 479] on div "create_final_response" at bounding box center [622, 472] width 96 height 13
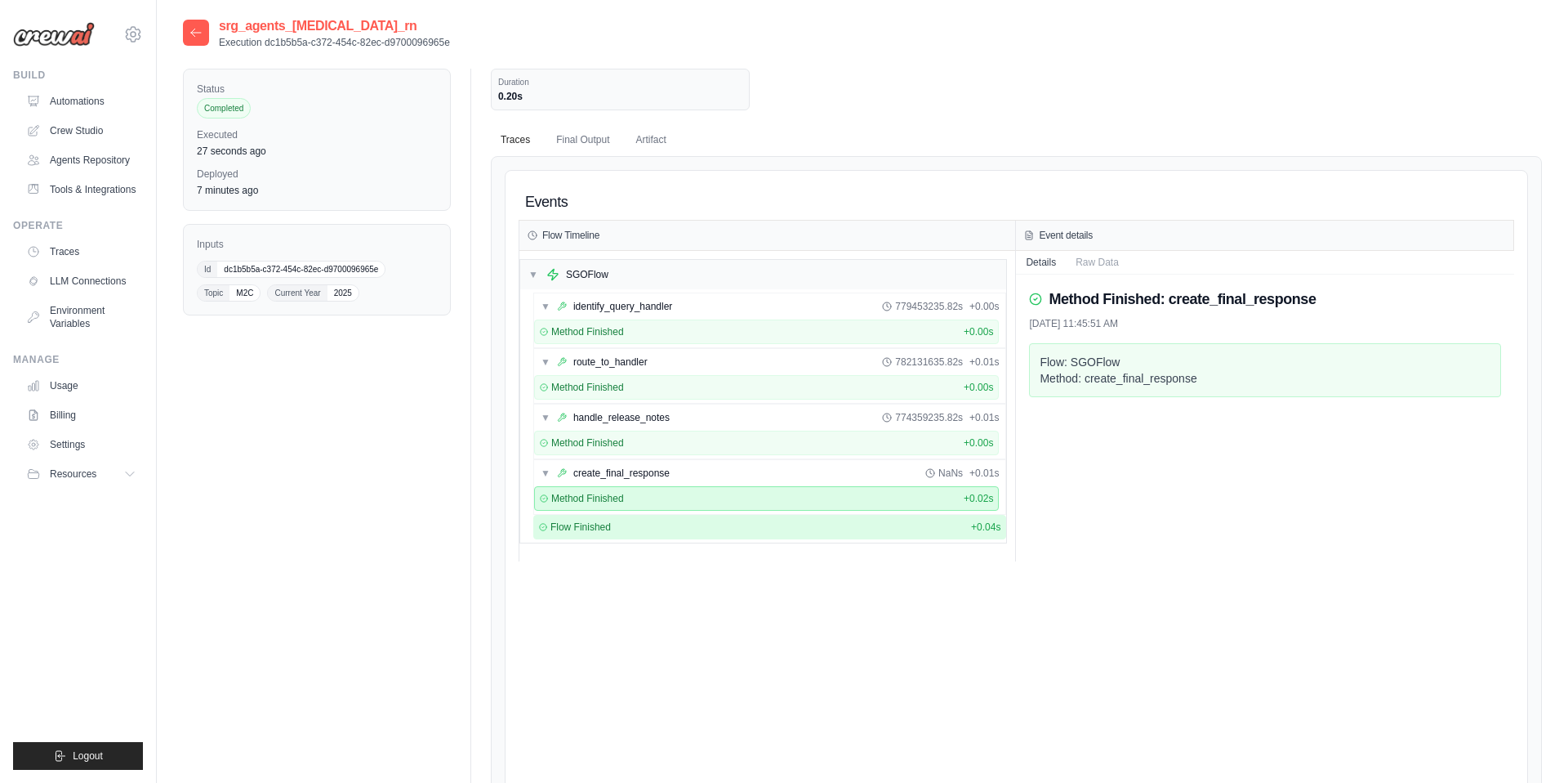
click at [591, 535] on div "Flow Finished + 0.04s" at bounding box center [770, 527] width 474 height 25
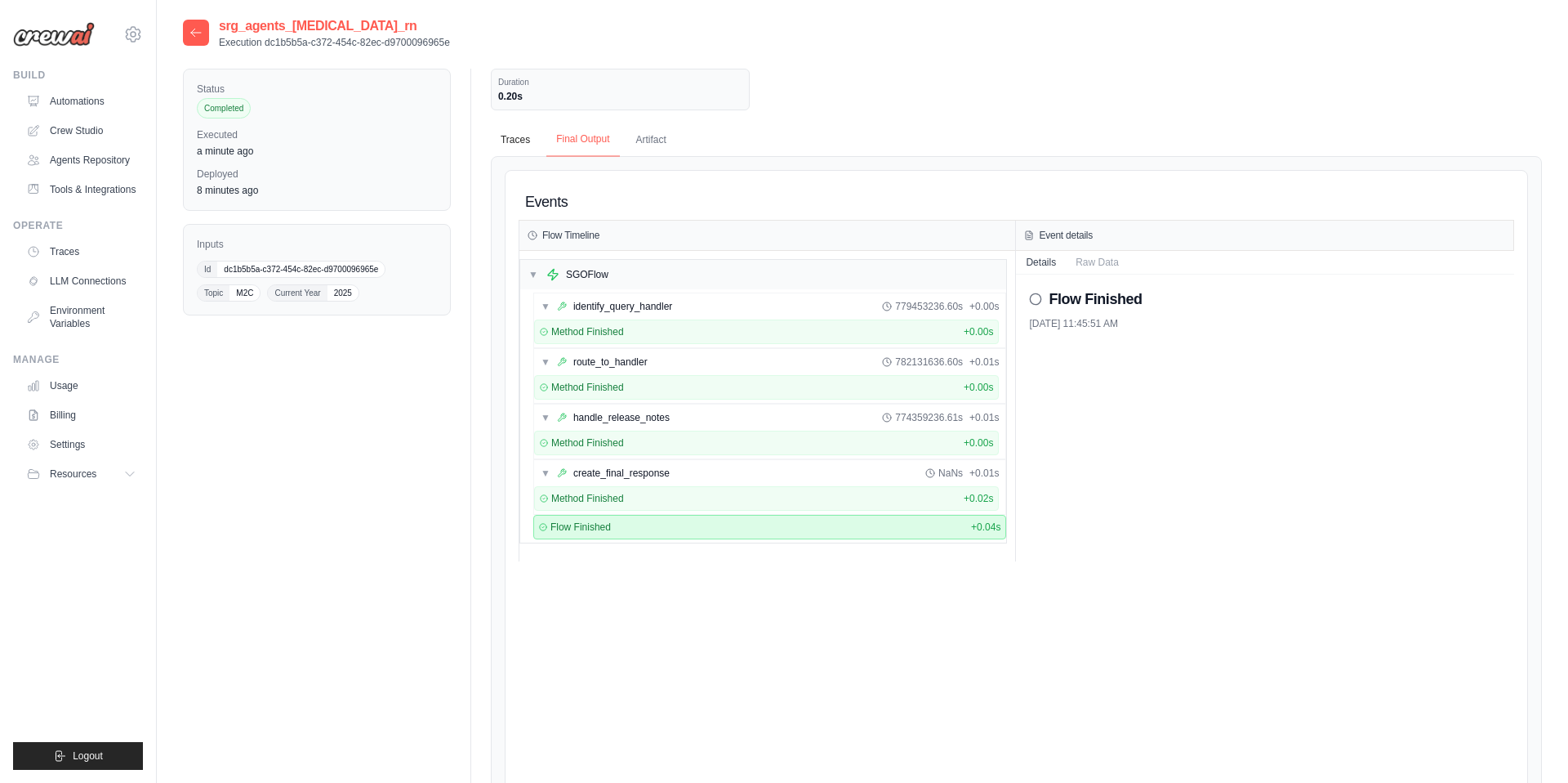
click at [600, 152] on button "Final Output" at bounding box center [583, 140] width 73 height 35
